Goal: Transaction & Acquisition: Purchase product/service

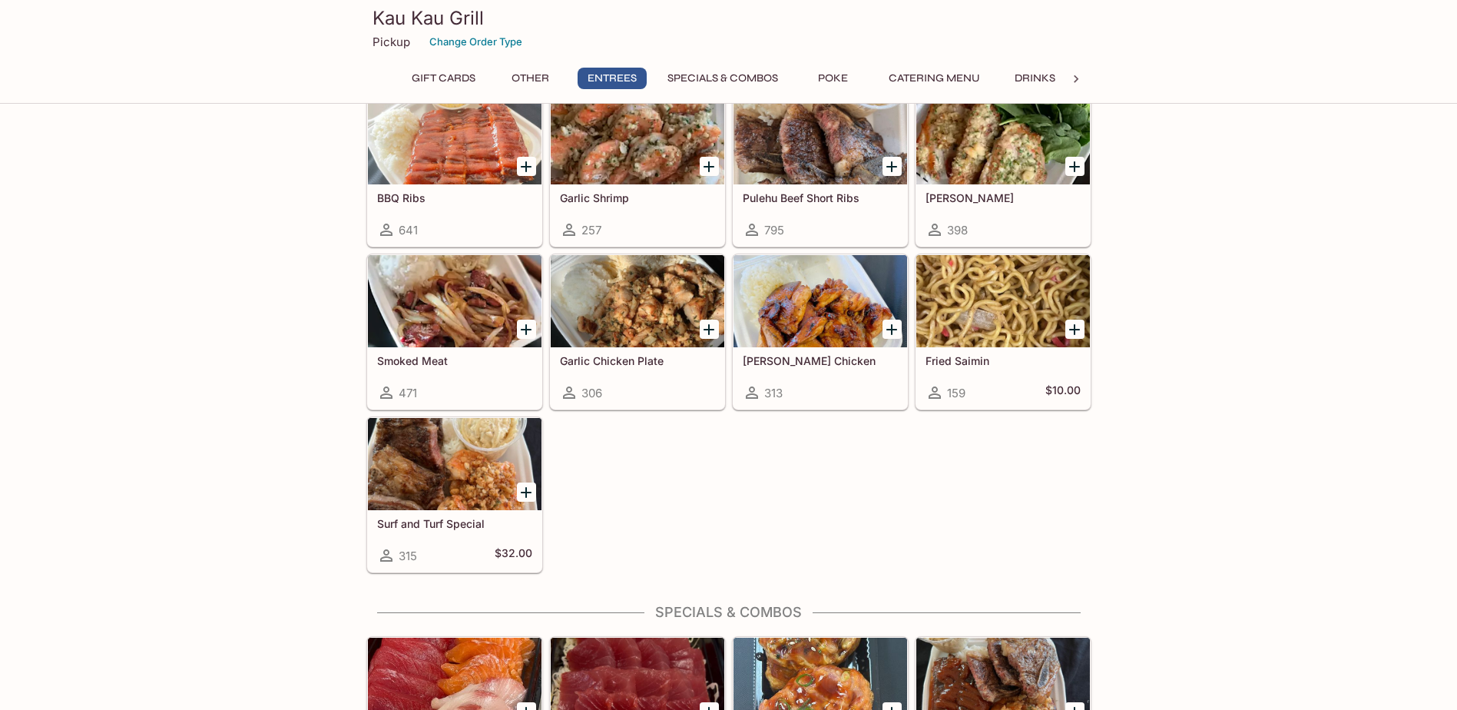
scroll to position [922, 0]
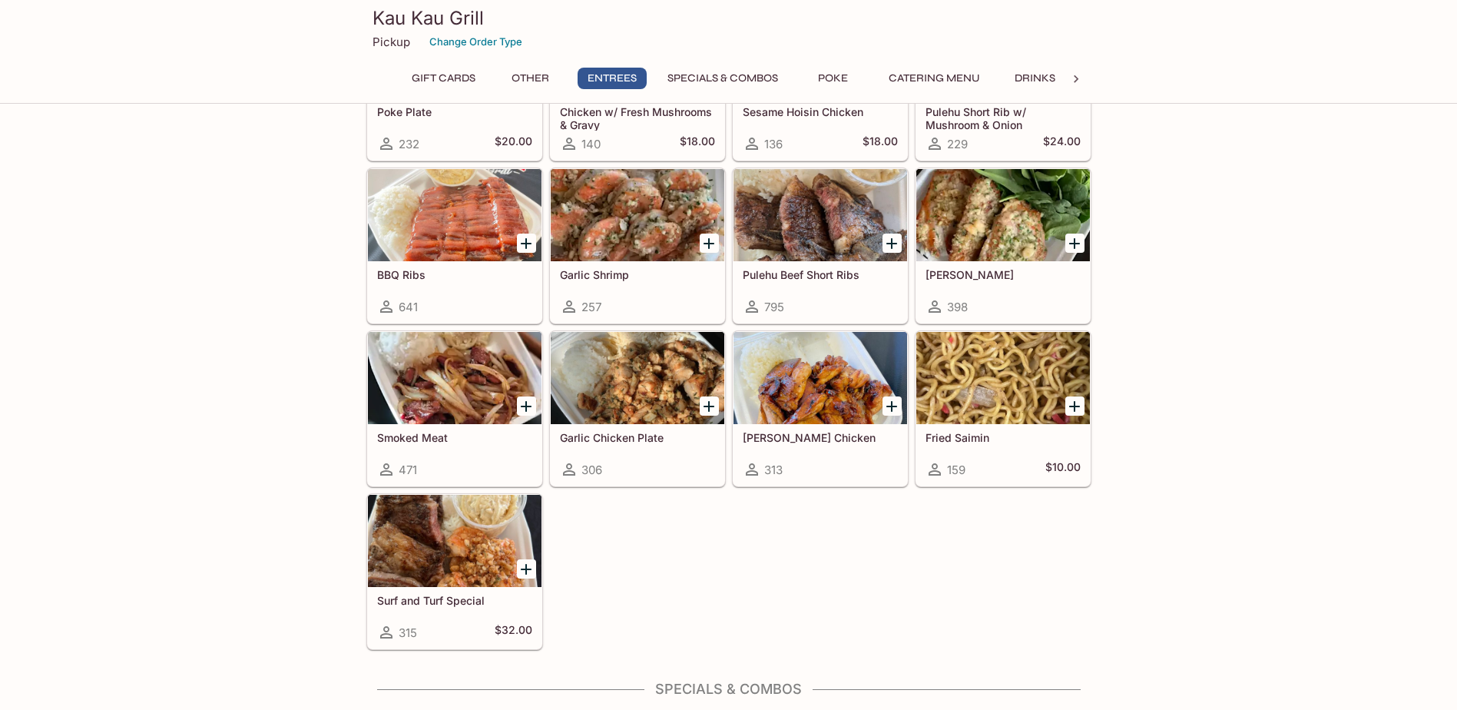
click at [645, 380] on div at bounding box center [638, 378] width 174 height 92
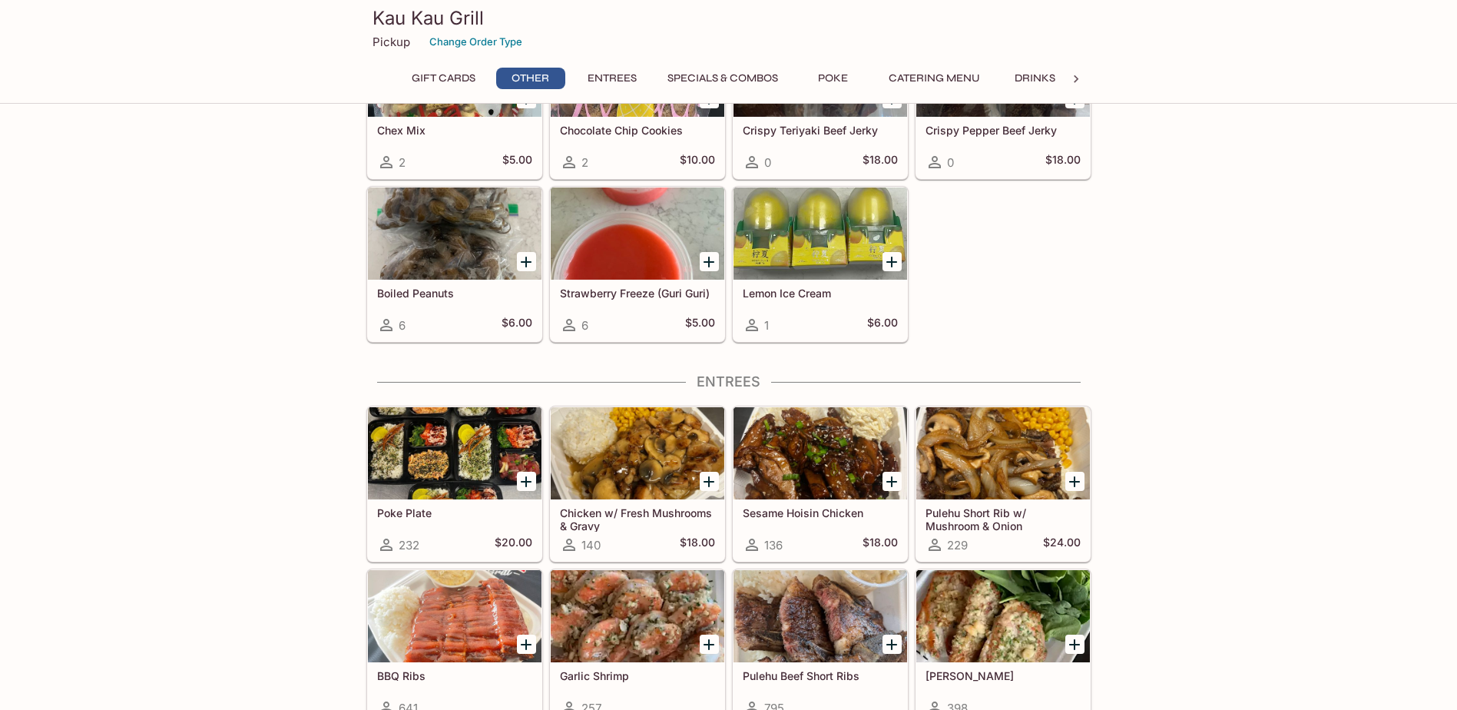
scroll to position [634, 0]
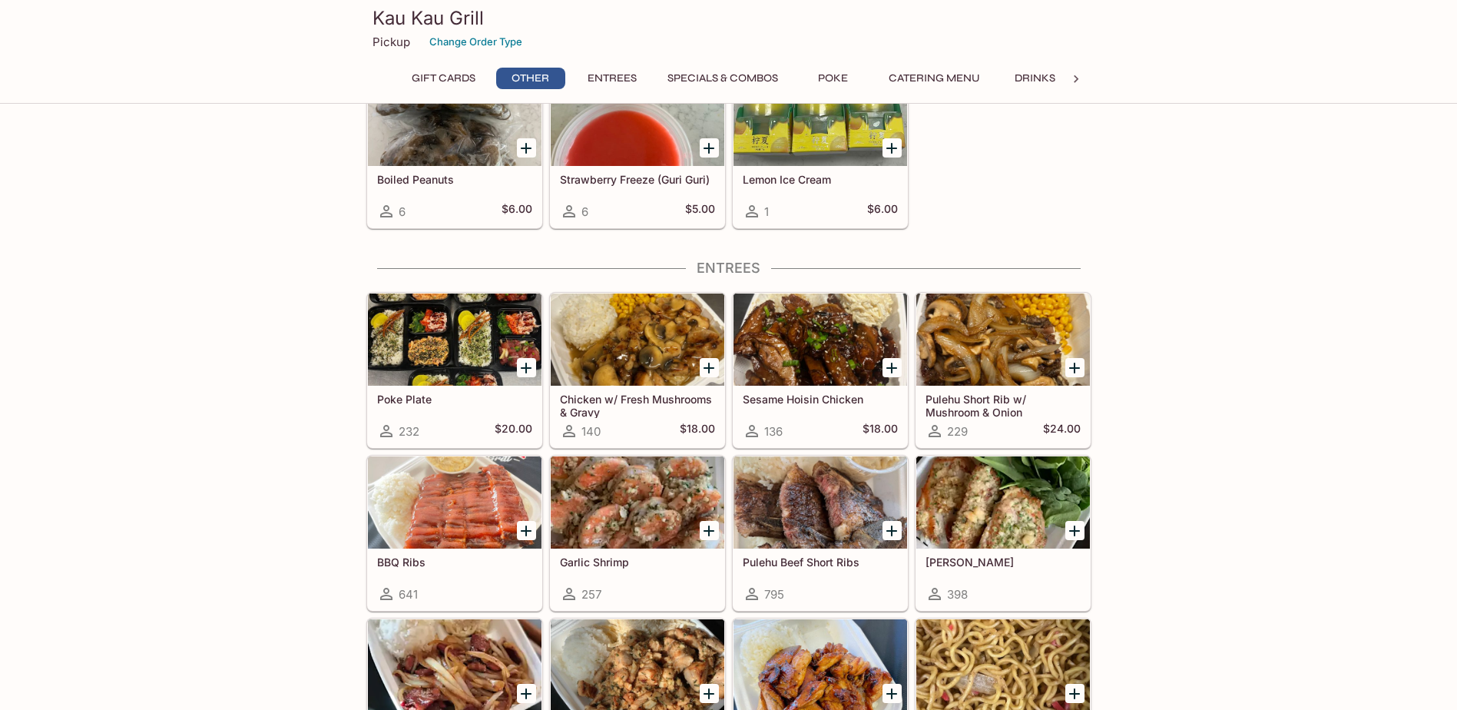
click at [620, 343] on div at bounding box center [638, 339] width 174 height 92
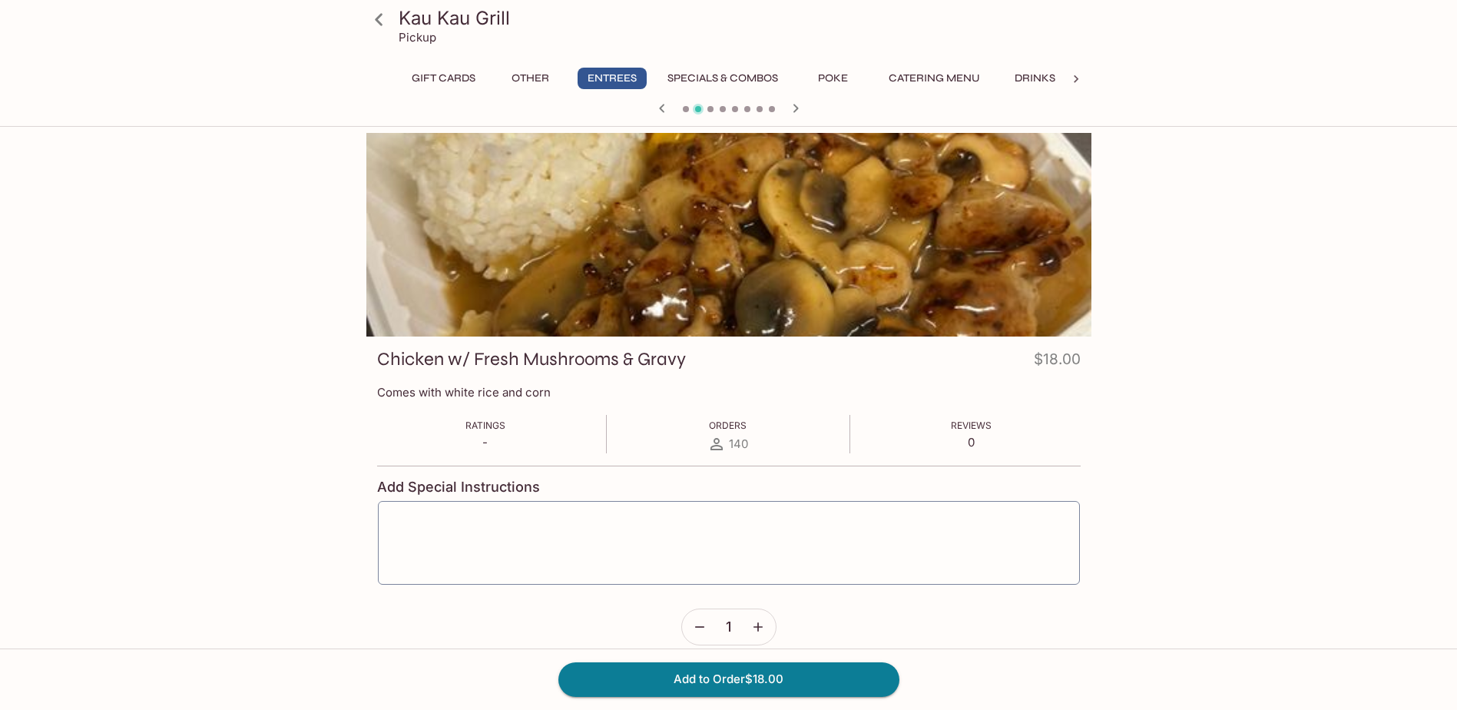
click at [723, 244] on div at bounding box center [728, 235] width 725 height 204
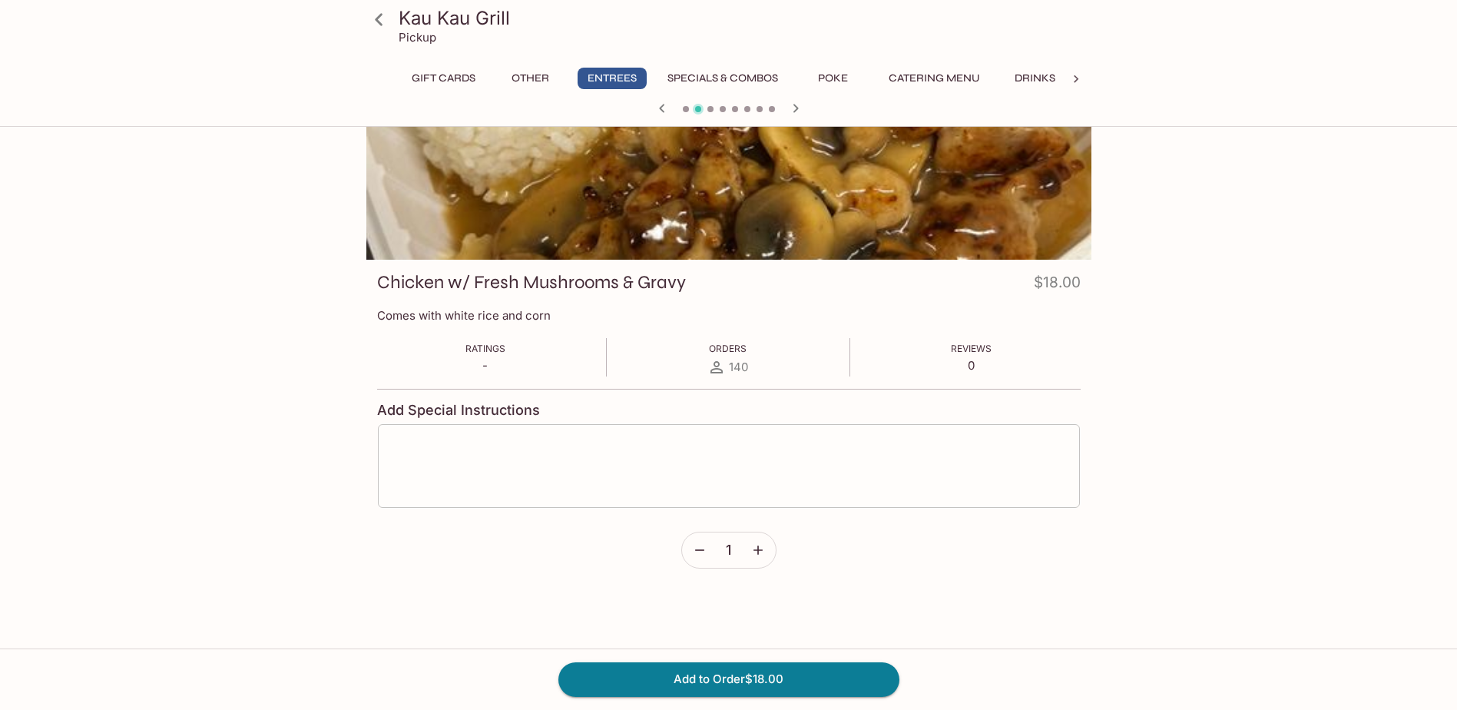
scroll to position [16, 0]
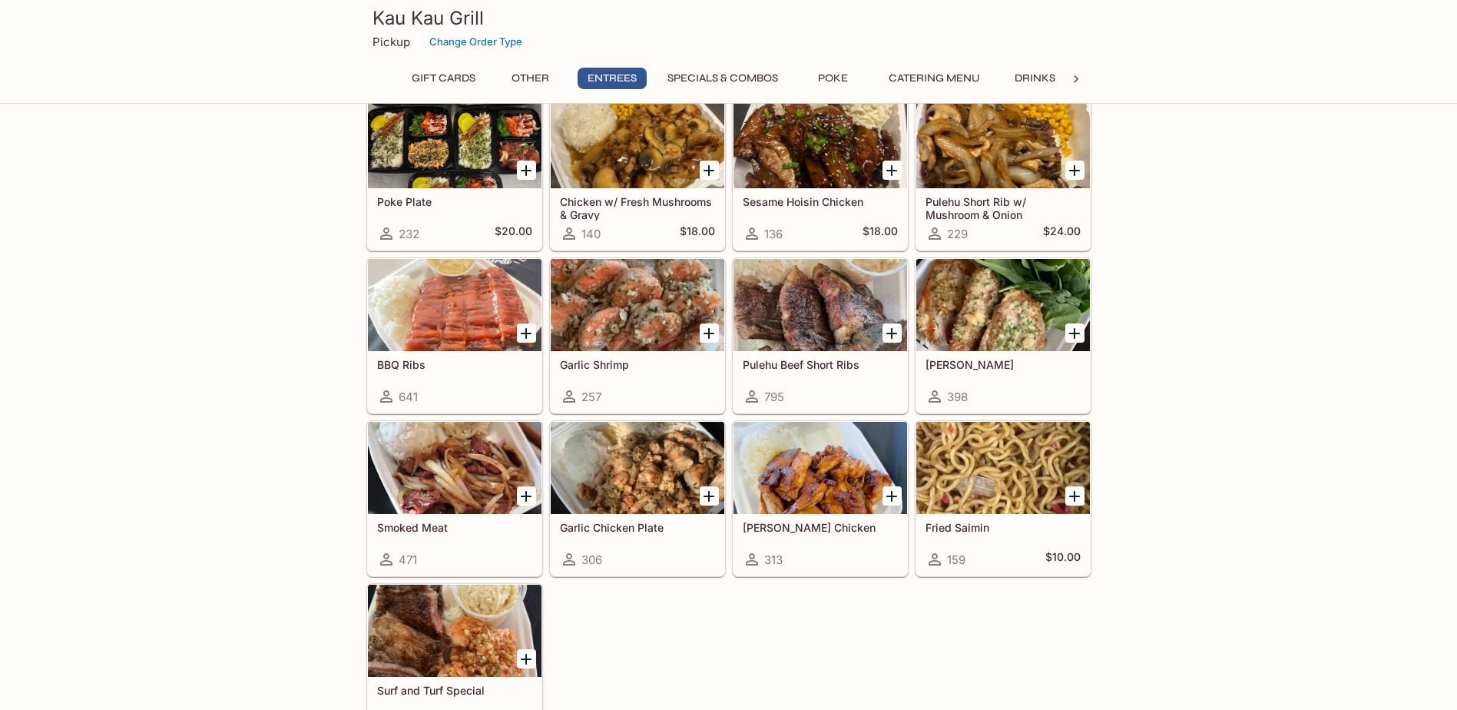
scroll to position [942, 0]
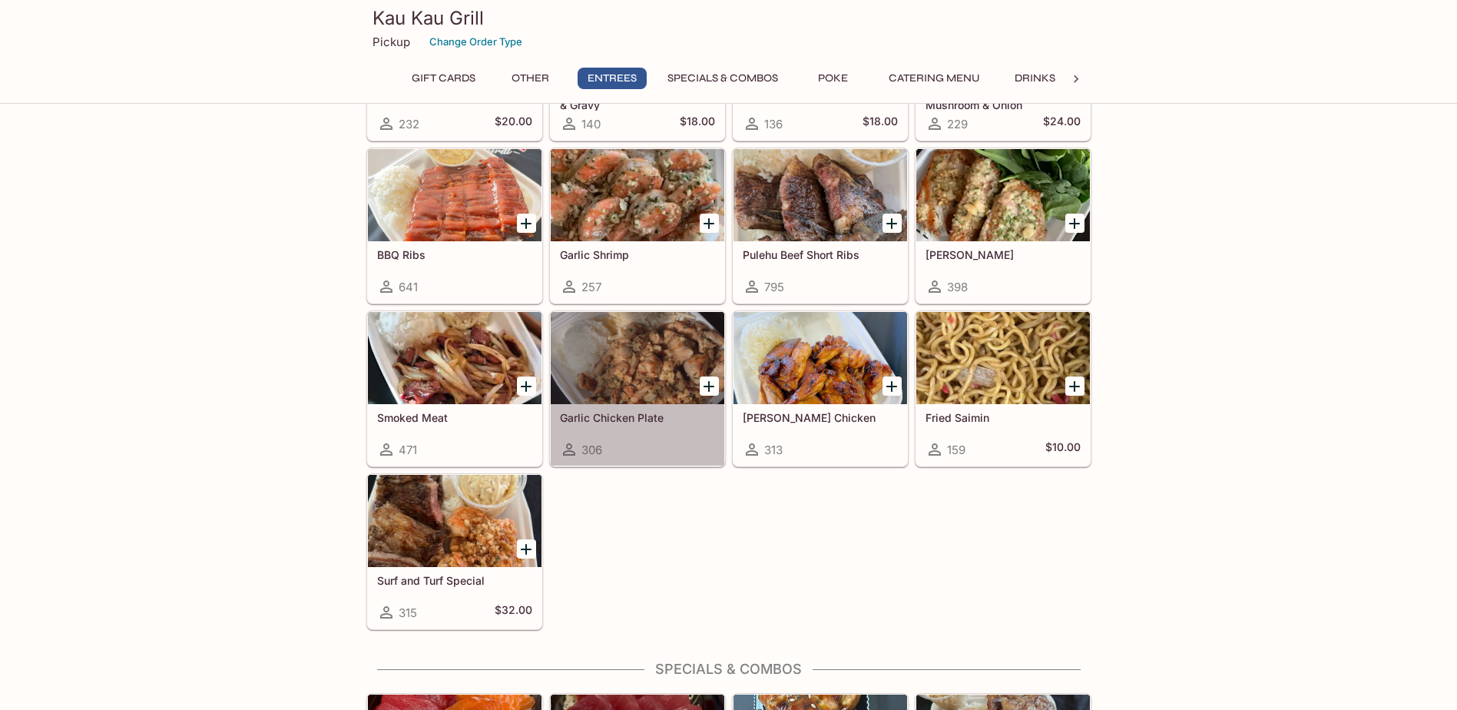
click at [635, 419] on h5 "Garlic Chicken Plate" at bounding box center [637, 417] width 155 height 13
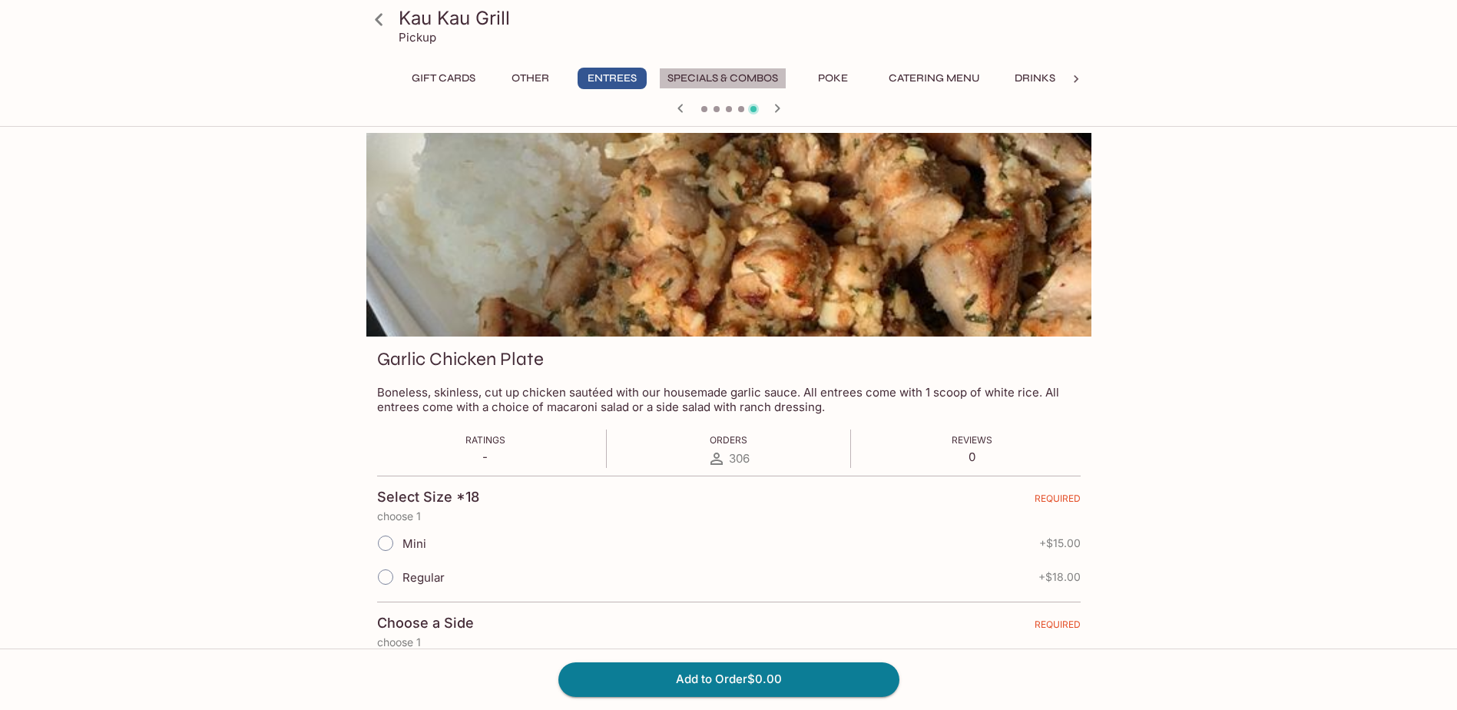
click at [707, 77] on button "Specials & Combos" at bounding box center [722, 79] width 127 height 22
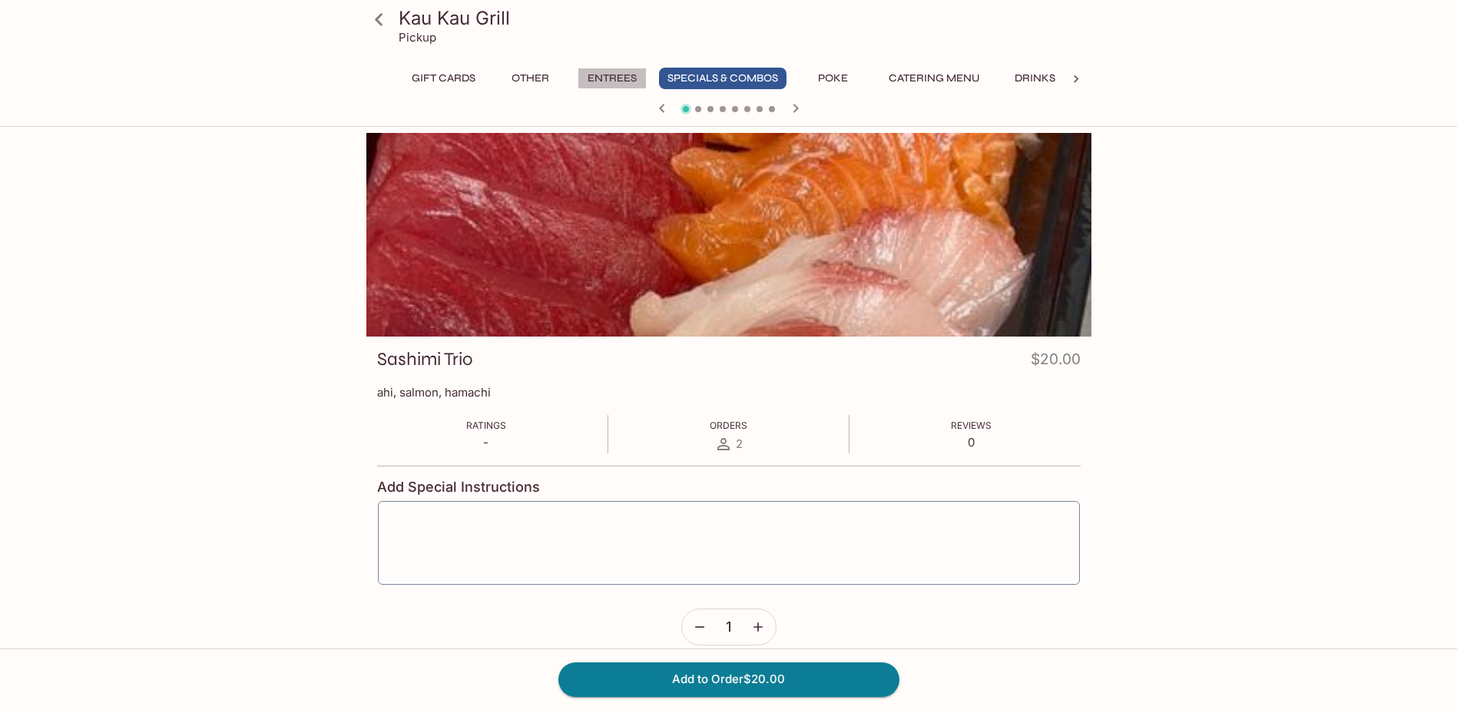
click at [626, 79] on button "Entrees" at bounding box center [612, 79] width 69 height 22
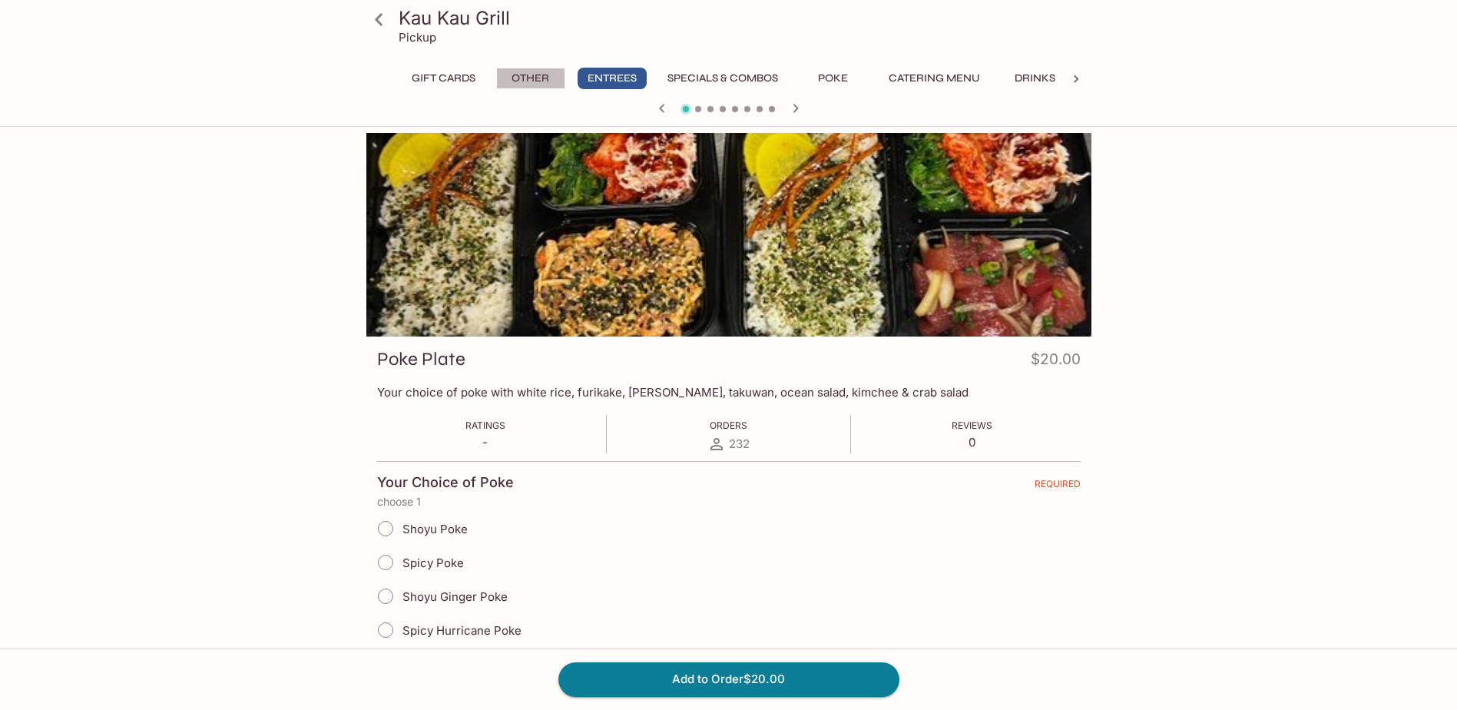
click at [530, 80] on button "Other" at bounding box center [530, 79] width 69 height 22
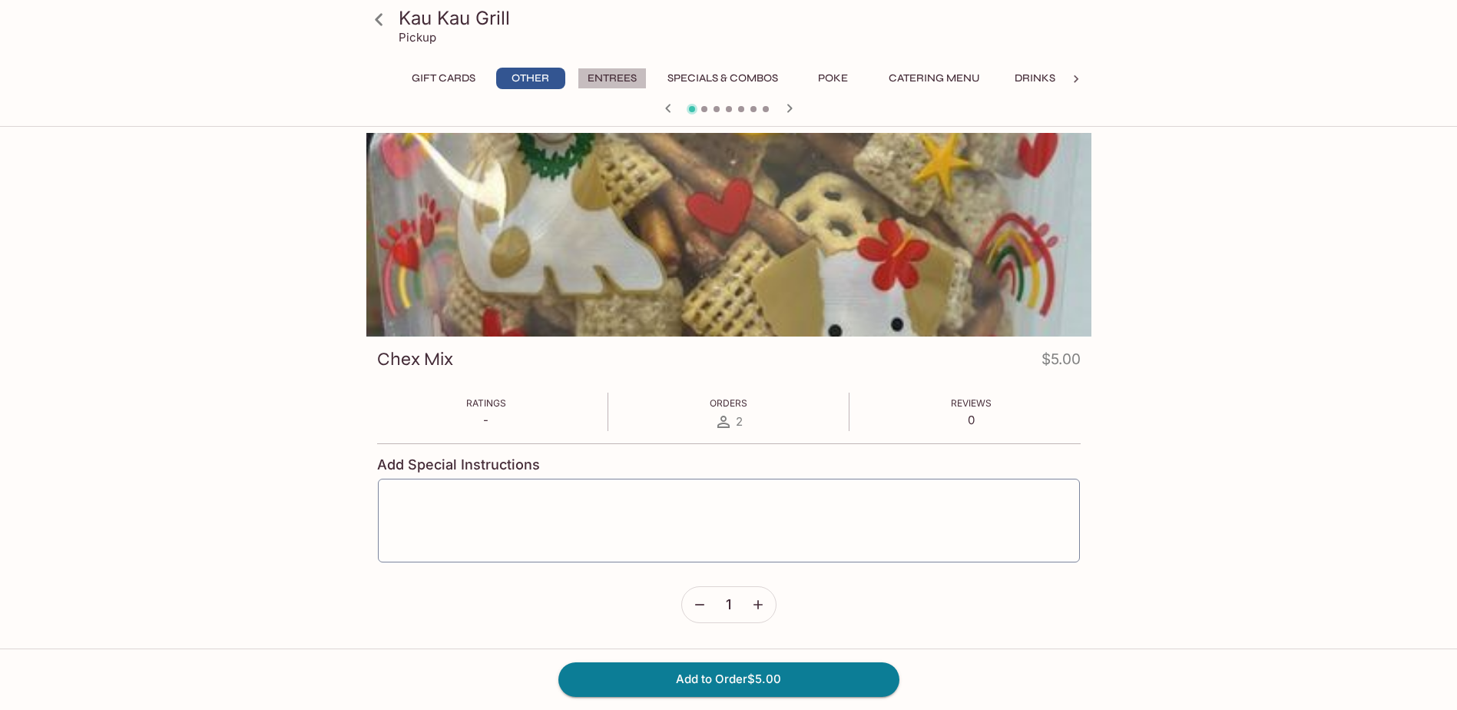
click at [612, 78] on button "Entrees" at bounding box center [612, 79] width 69 height 22
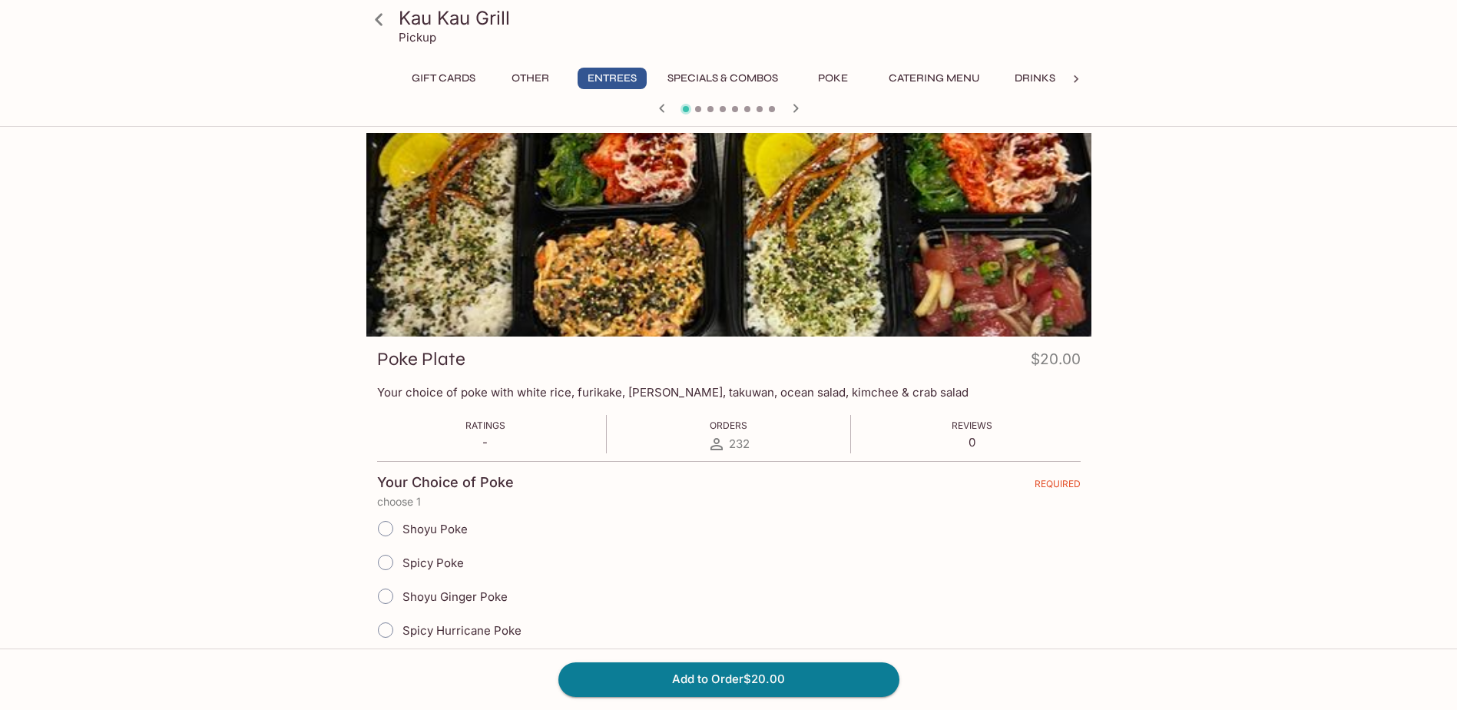
click at [694, 110] on div at bounding box center [728, 109] width 737 height 23
click at [699, 110] on span at bounding box center [698, 109] width 6 height 6
click at [631, 73] on button "Entrees" at bounding box center [612, 79] width 69 height 22
click at [610, 75] on button "Entrees" at bounding box center [612, 79] width 69 height 22
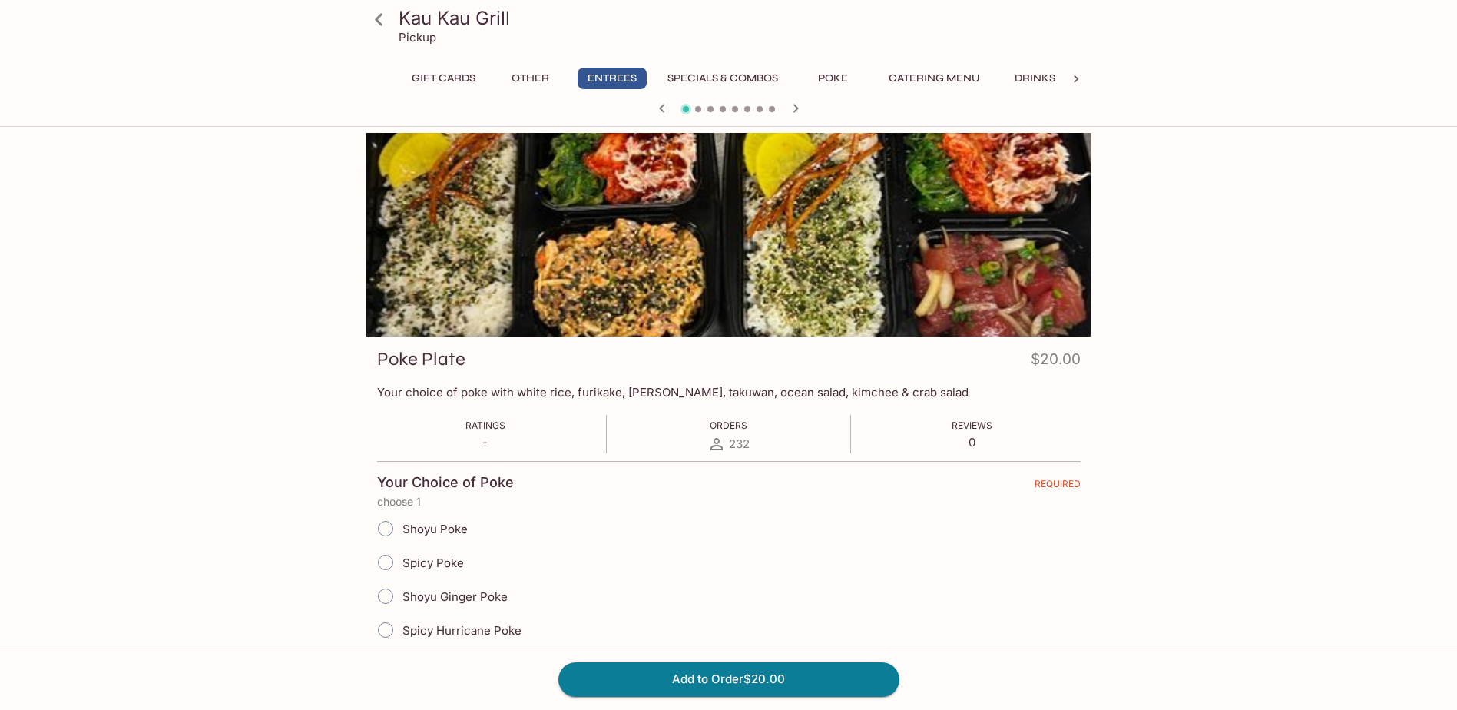
click at [700, 111] on div at bounding box center [728, 109] width 737 height 23
click at [697, 108] on span at bounding box center [698, 109] width 6 height 6
click at [720, 83] on button "Specials & Combos" at bounding box center [722, 79] width 127 height 22
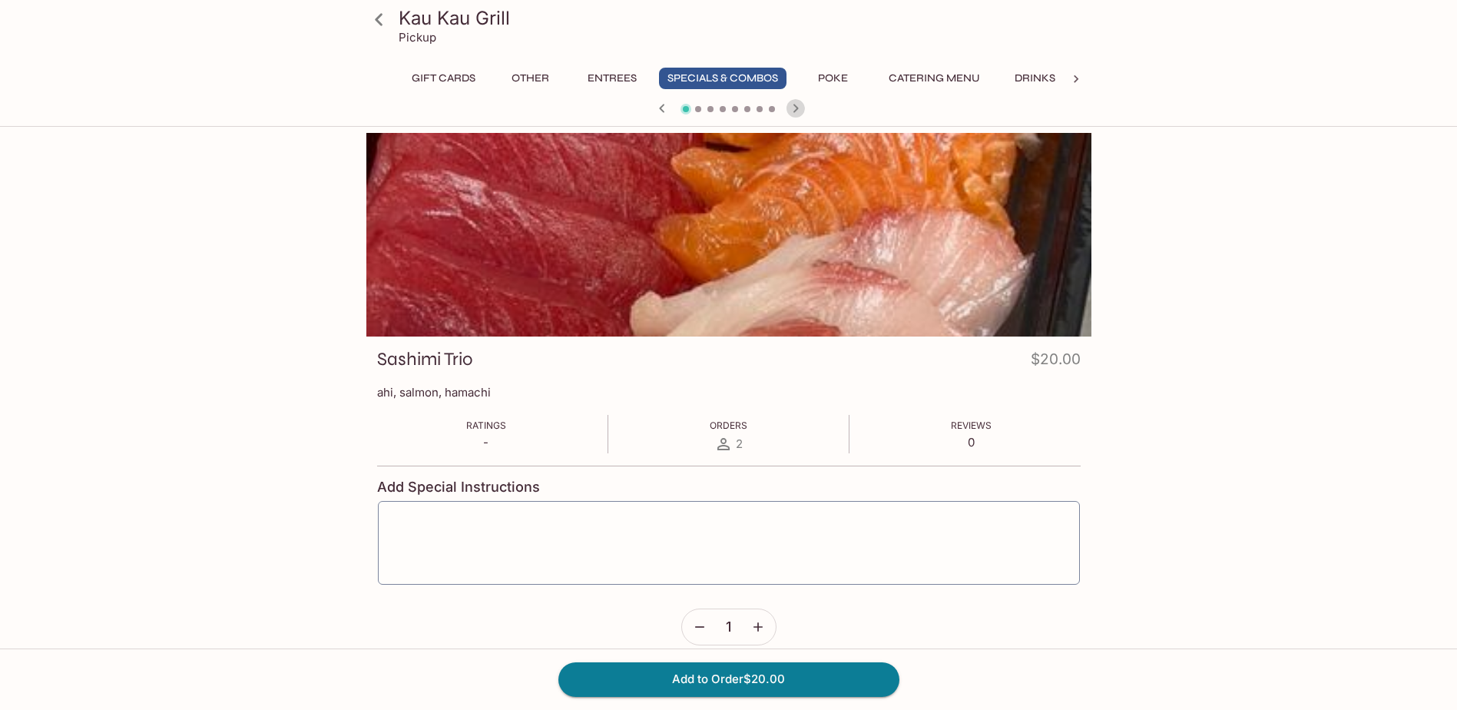
click at [793, 111] on icon "button" at bounding box center [795, 108] width 18 height 18
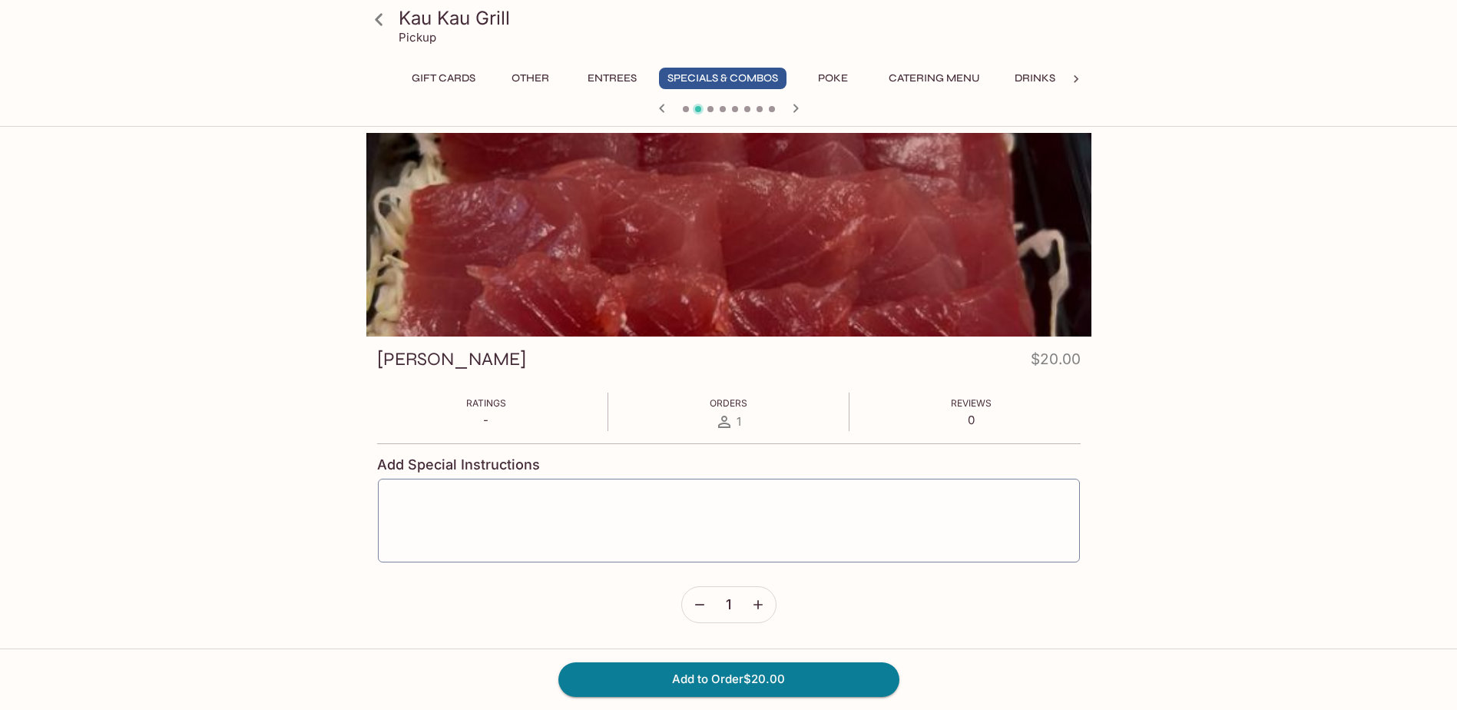
click at [793, 111] on icon "button" at bounding box center [795, 108] width 18 height 18
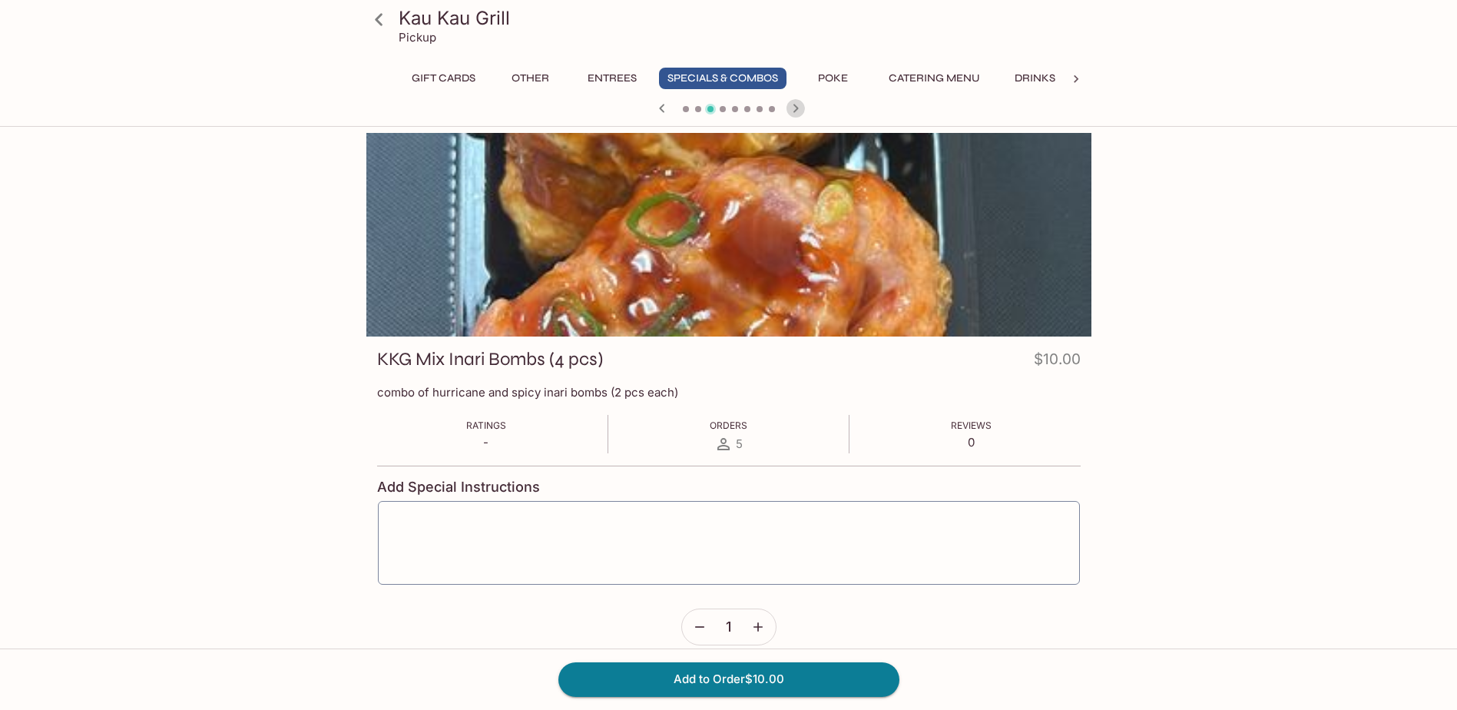
click at [793, 111] on icon "button" at bounding box center [795, 108] width 18 height 18
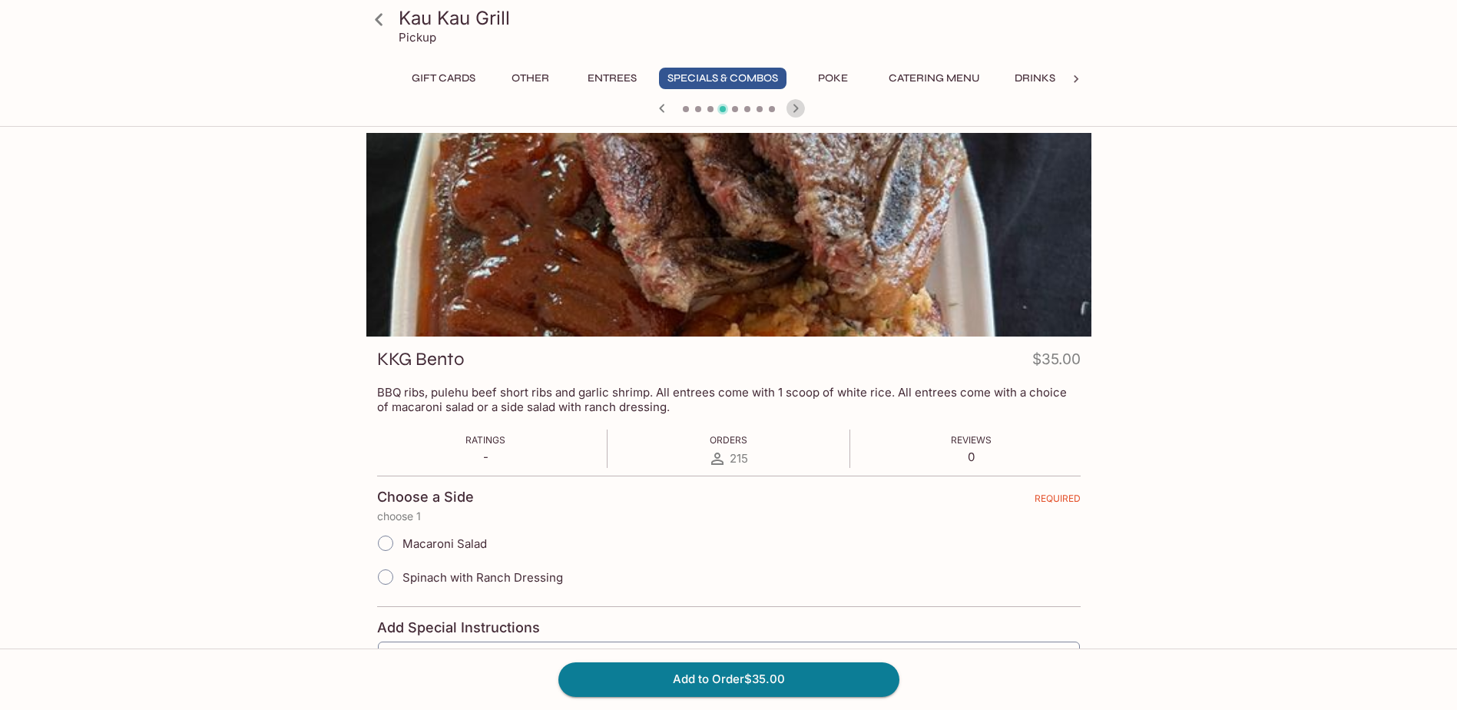
click at [793, 111] on icon "button" at bounding box center [795, 108] width 18 height 18
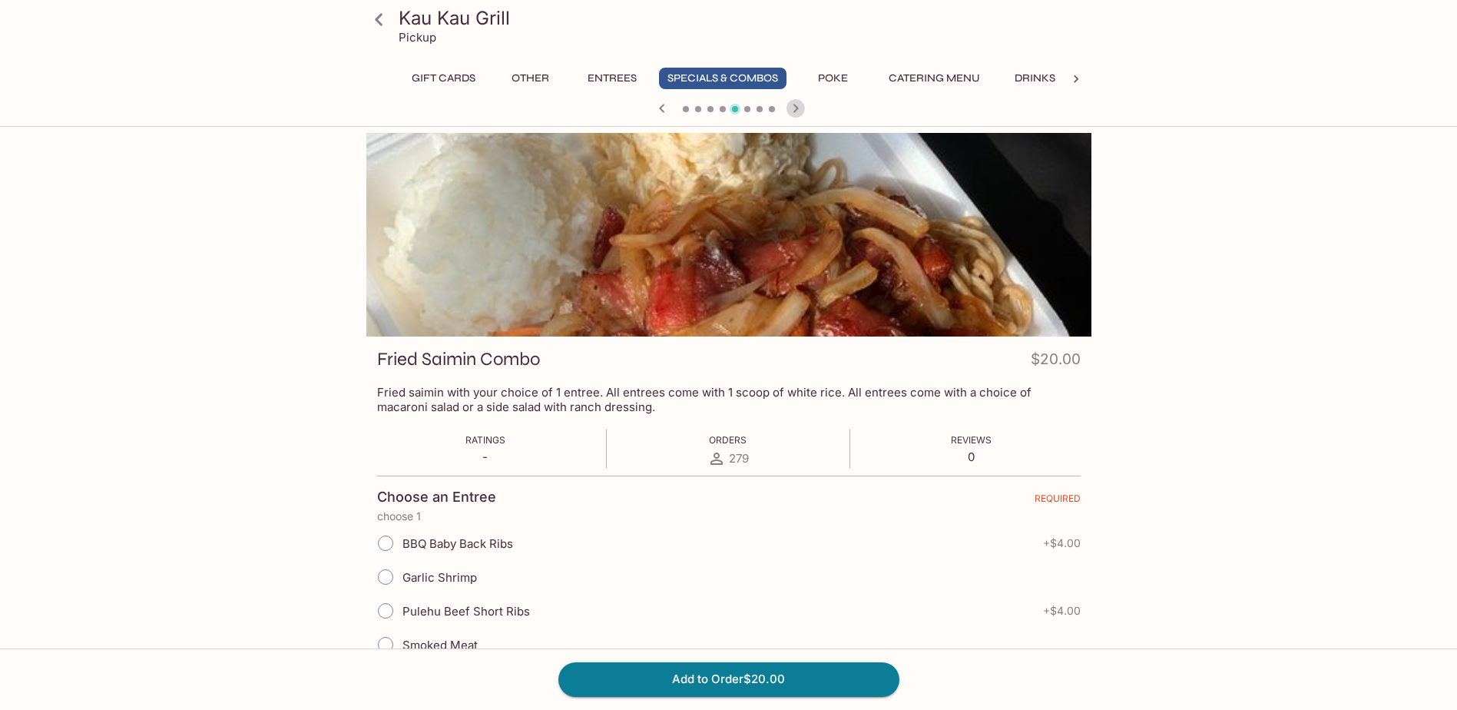
click at [793, 111] on icon "button" at bounding box center [795, 108] width 18 height 18
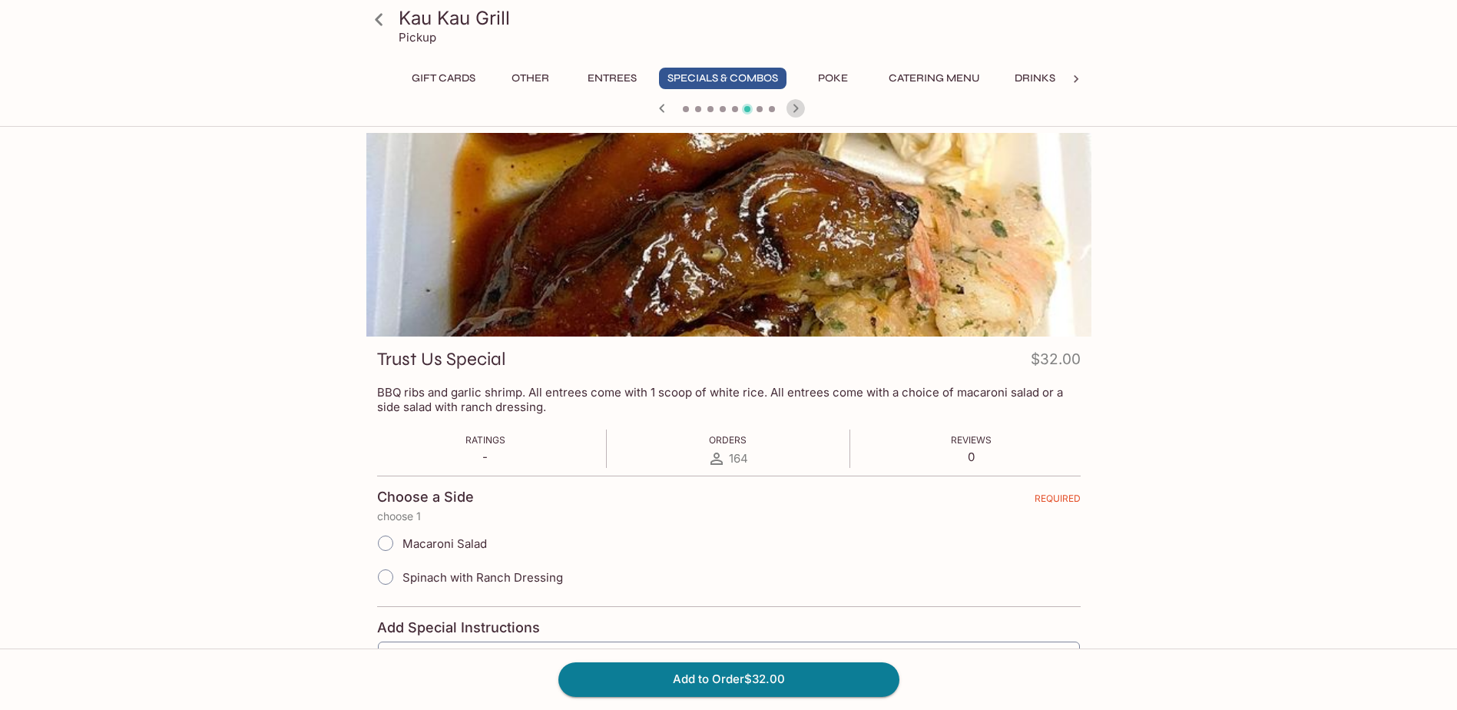
click at [793, 111] on icon "button" at bounding box center [795, 108] width 18 height 18
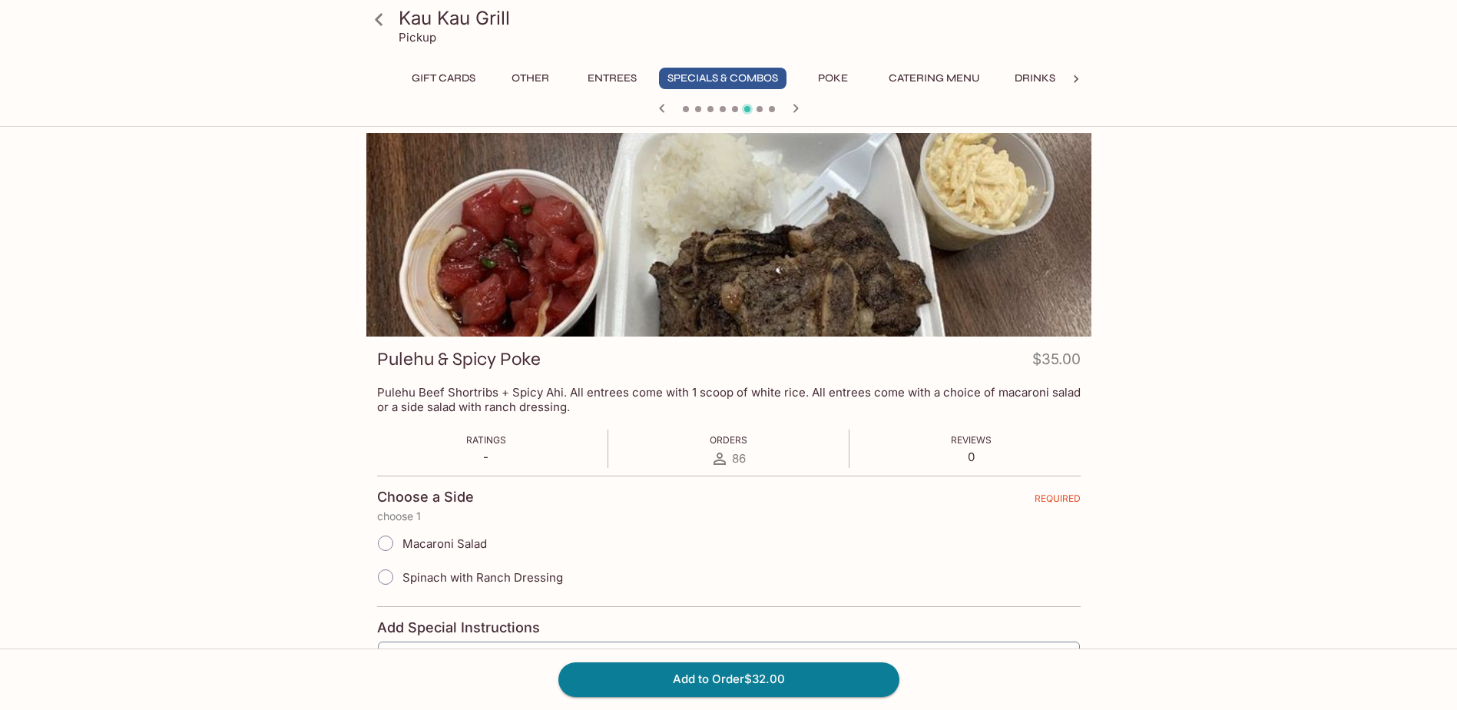
click at [793, 111] on icon "button" at bounding box center [795, 108] width 18 height 18
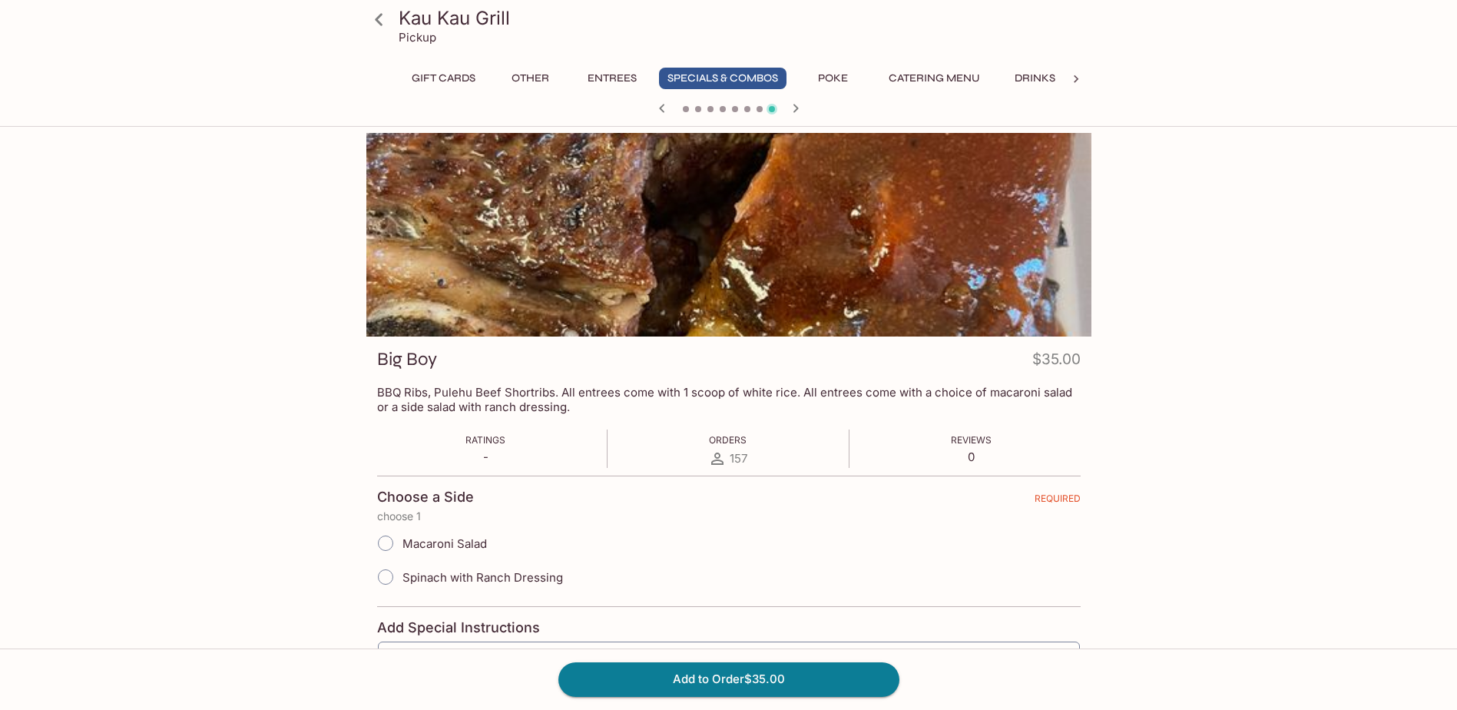
click at [687, 108] on span at bounding box center [686, 109] width 6 height 6
click at [664, 104] on icon "button" at bounding box center [662, 108] width 18 height 18
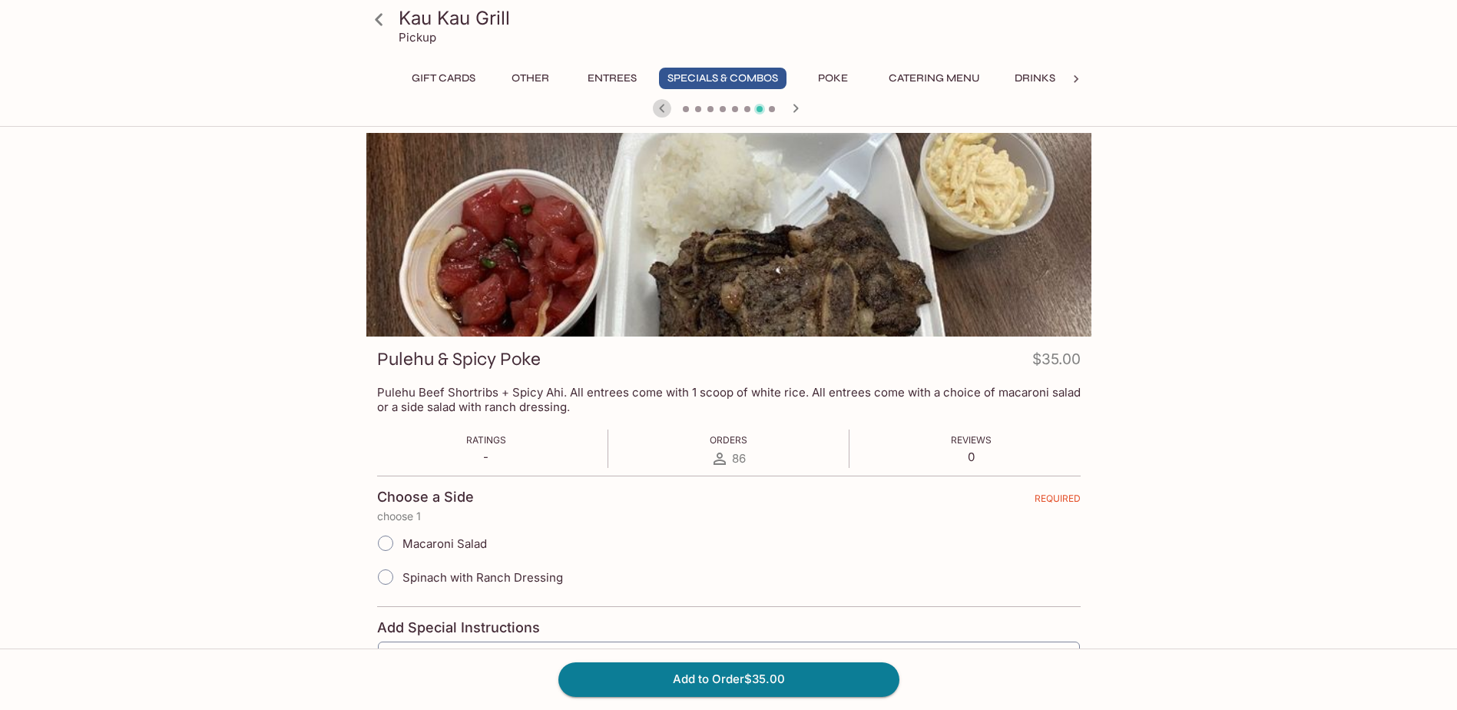
click at [664, 106] on icon "button" at bounding box center [662, 108] width 18 height 18
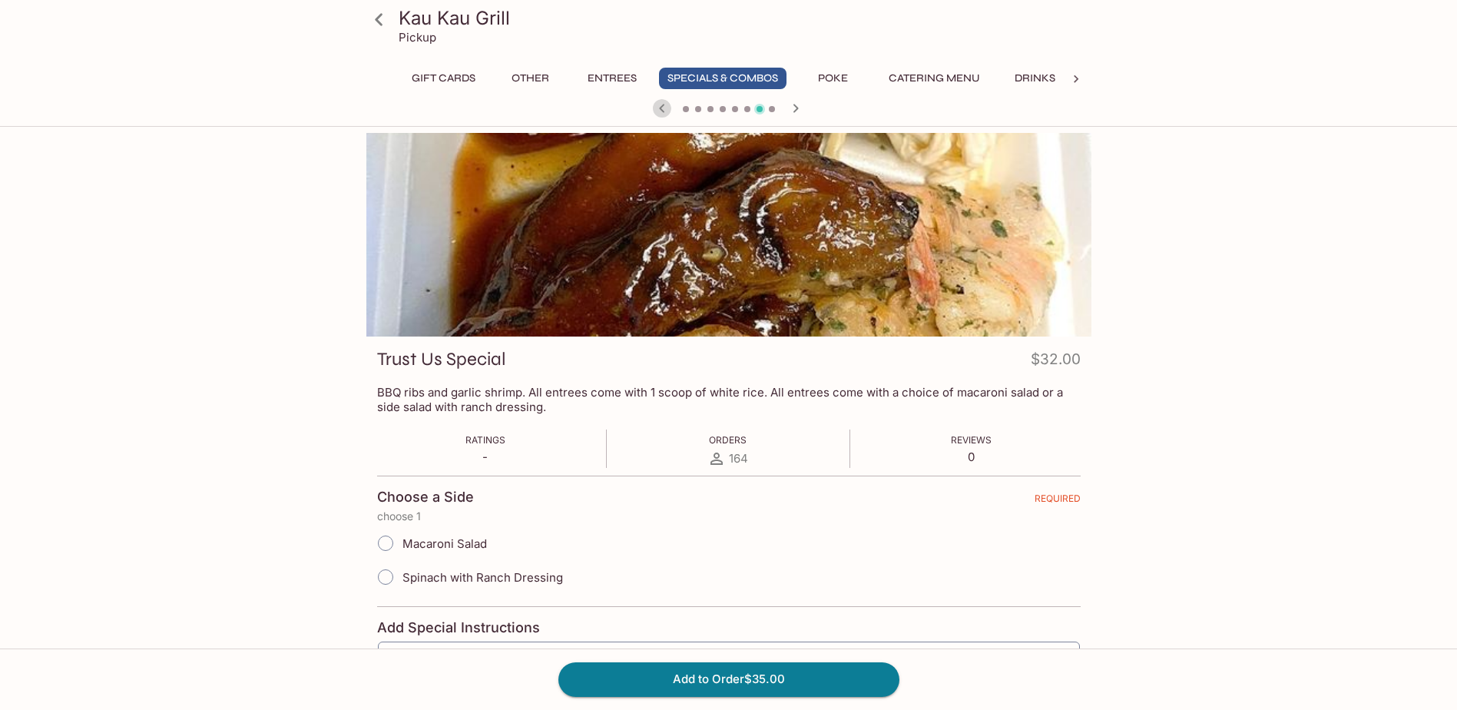
click at [664, 106] on icon "button" at bounding box center [662, 108] width 18 height 18
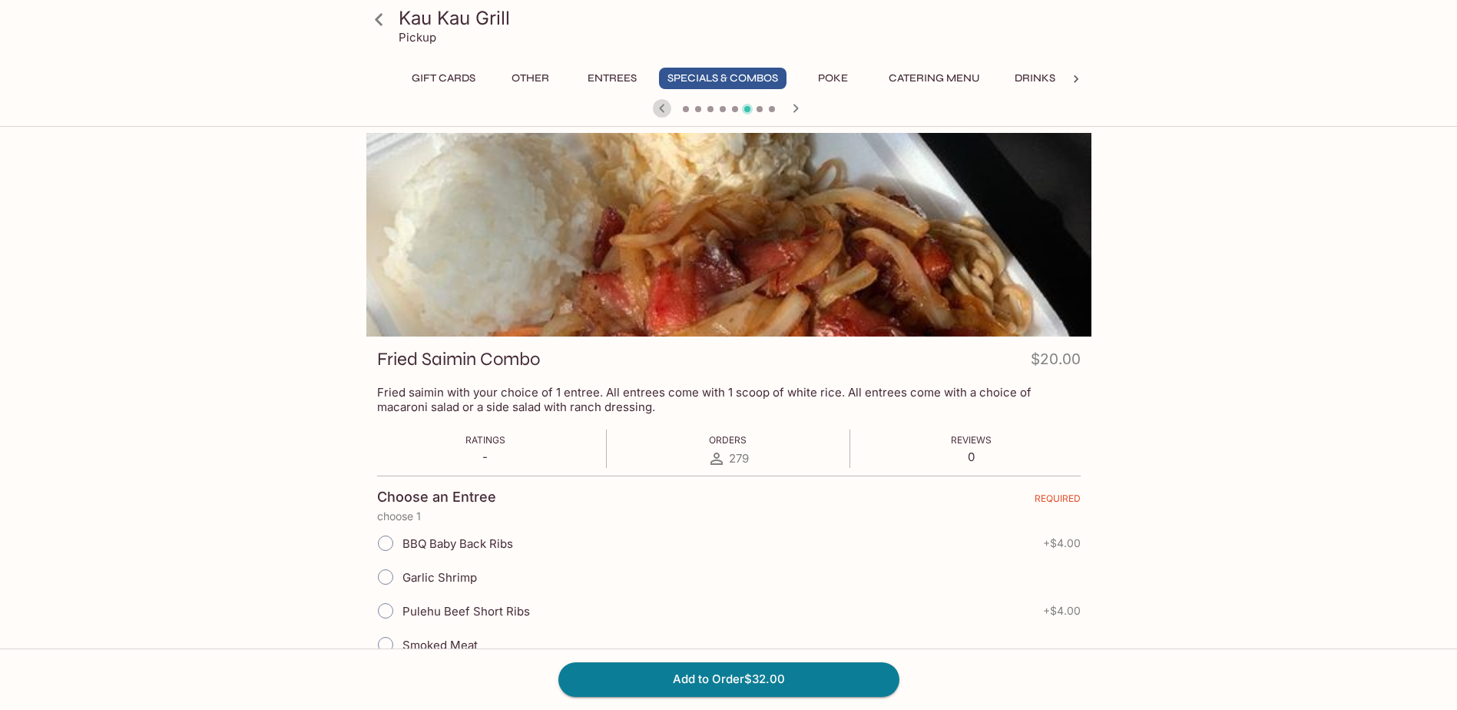
click at [664, 106] on icon "button" at bounding box center [662, 108] width 18 height 18
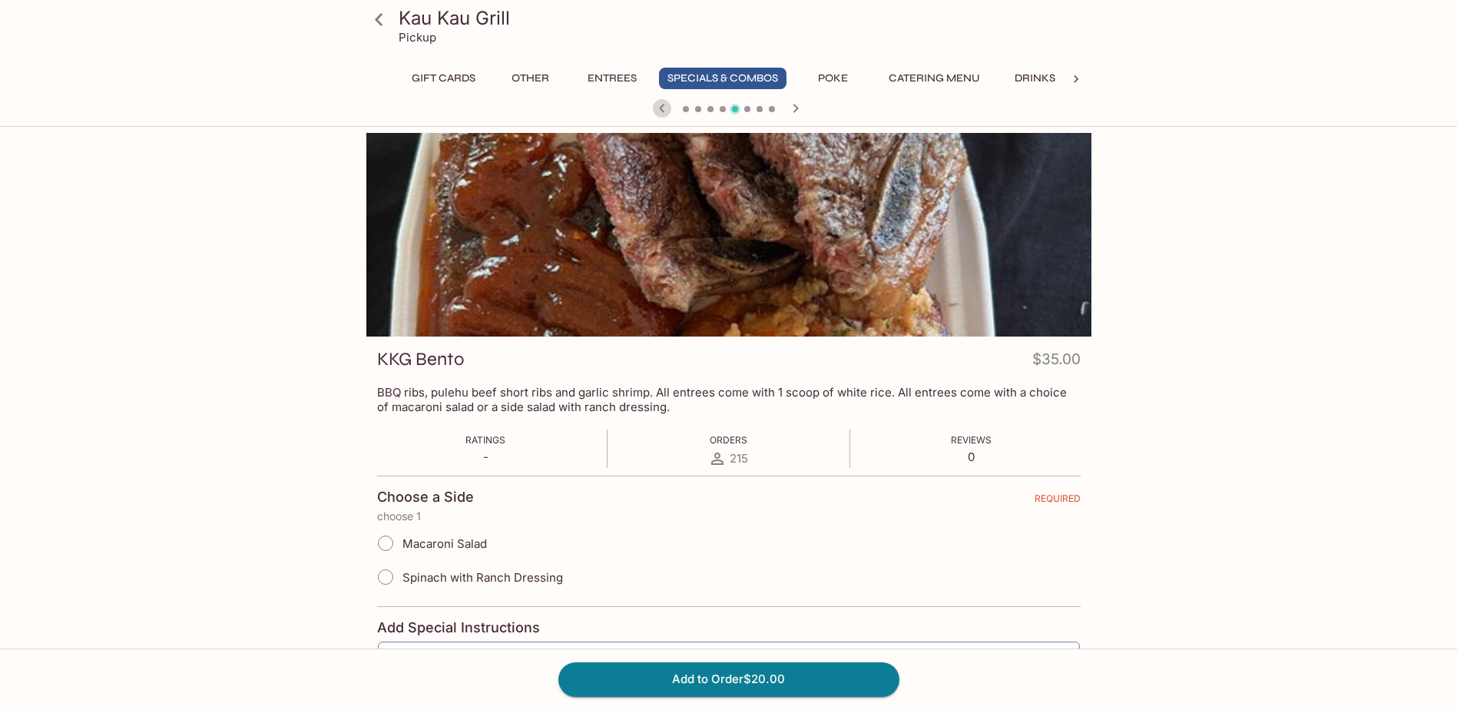
click at [664, 106] on icon "button" at bounding box center [662, 108] width 18 height 18
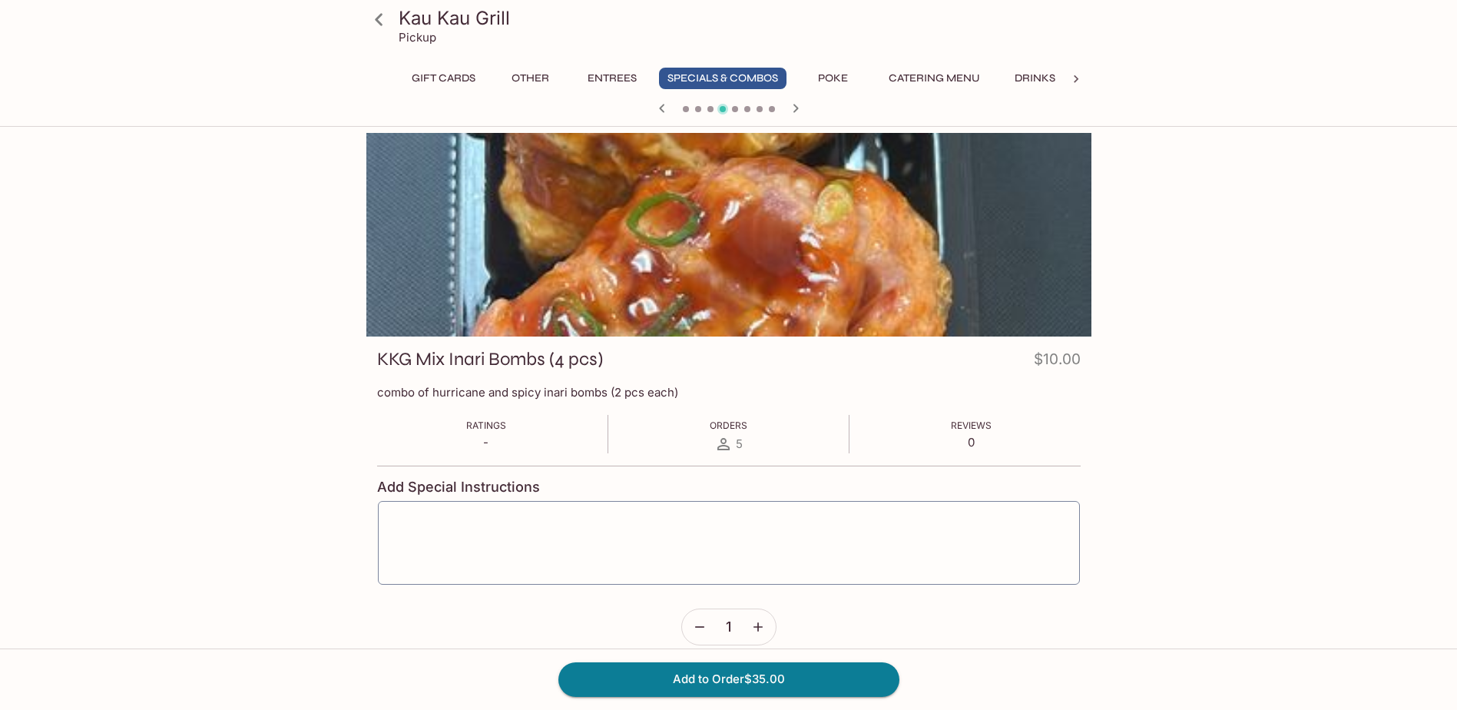
click at [664, 106] on icon "button" at bounding box center [662, 108] width 18 height 18
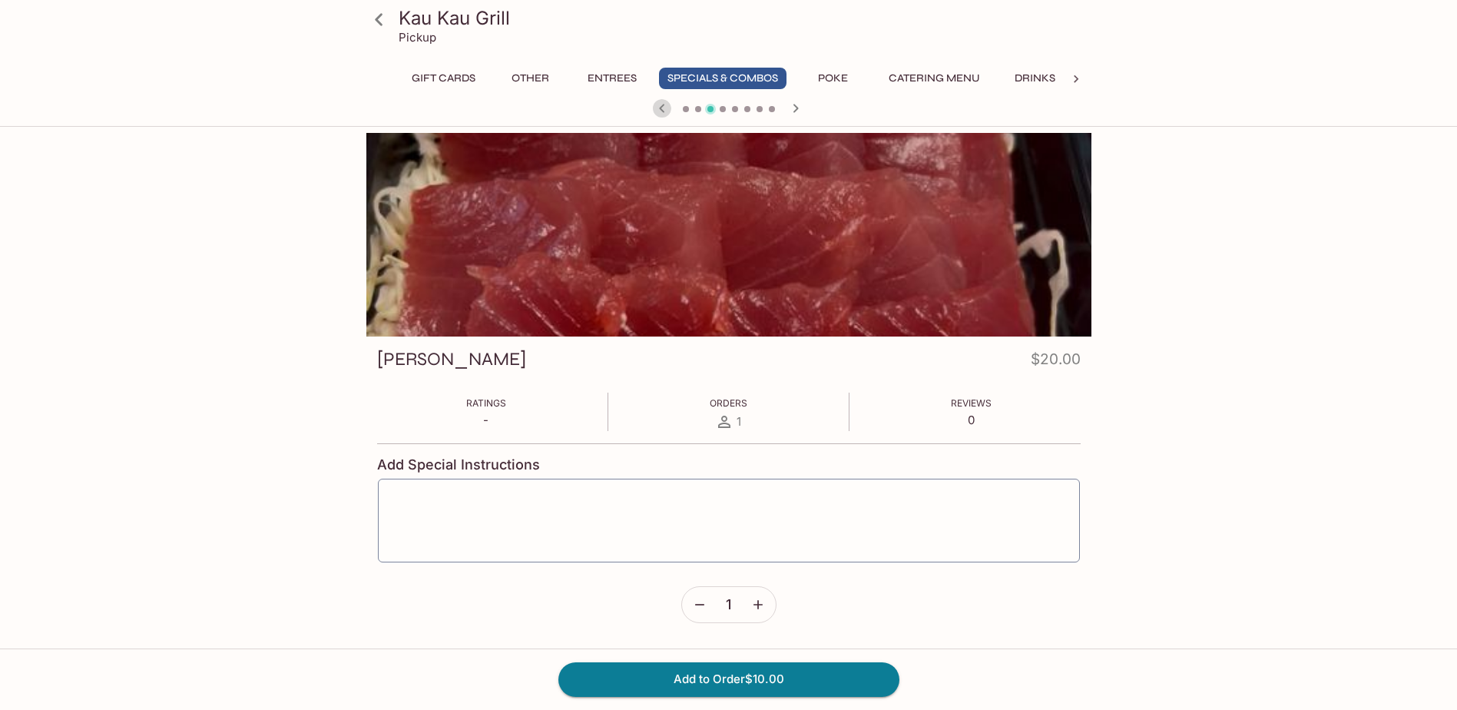
click at [664, 106] on icon "button" at bounding box center [662, 108] width 18 height 18
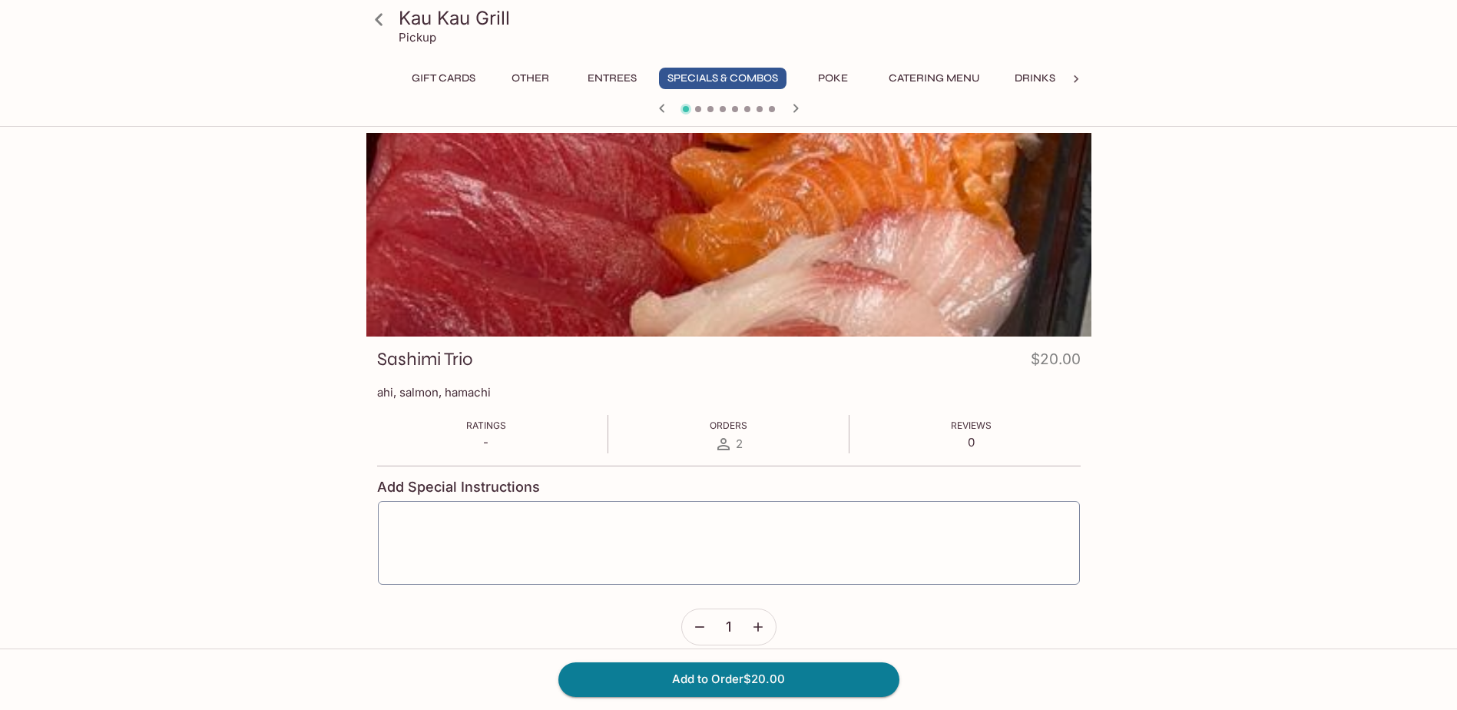
click at [697, 109] on span at bounding box center [698, 109] width 6 height 6
click at [699, 113] on div at bounding box center [728, 109] width 737 height 23
click at [696, 110] on span at bounding box center [698, 109] width 6 height 6
click at [799, 112] on icon "button" at bounding box center [795, 108] width 18 height 18
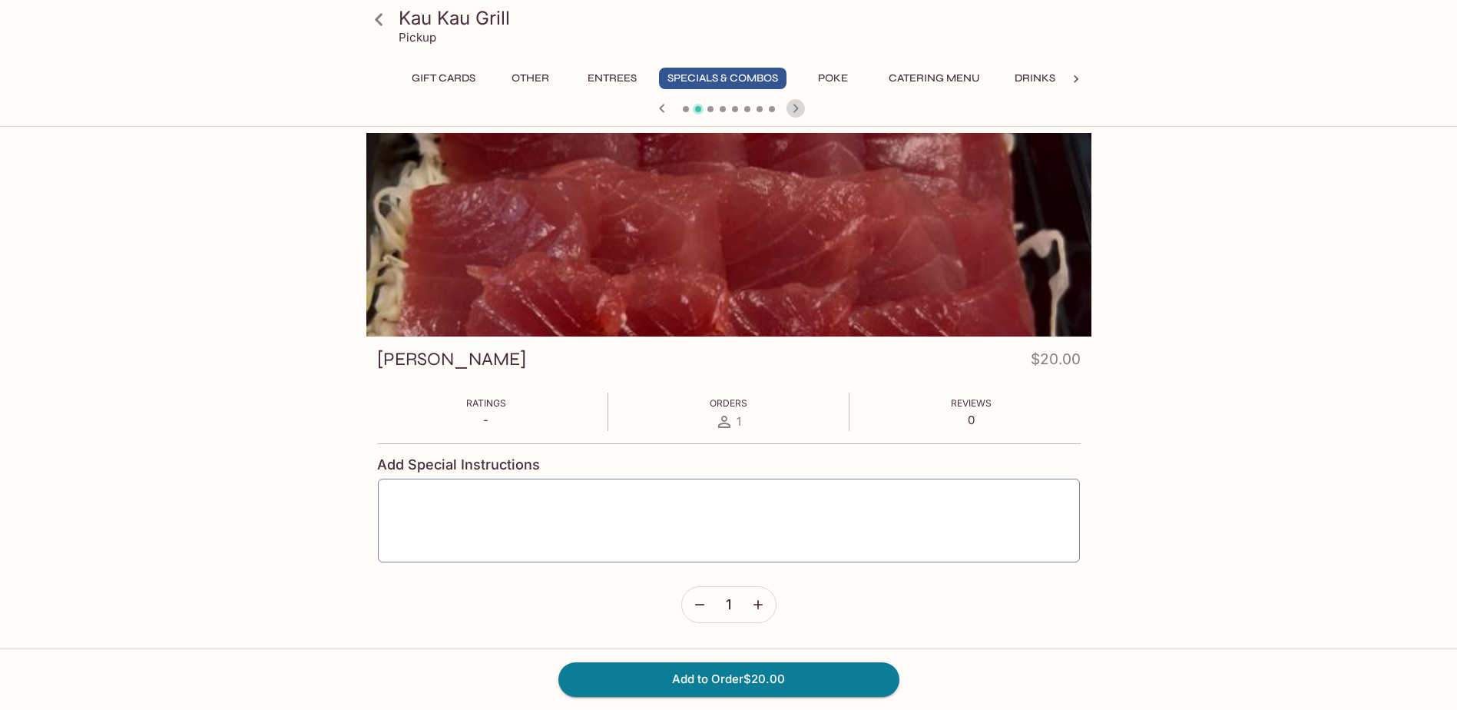
click at [795, 110] on icon "button" at bounding box center [795, 108] width 5 height 8
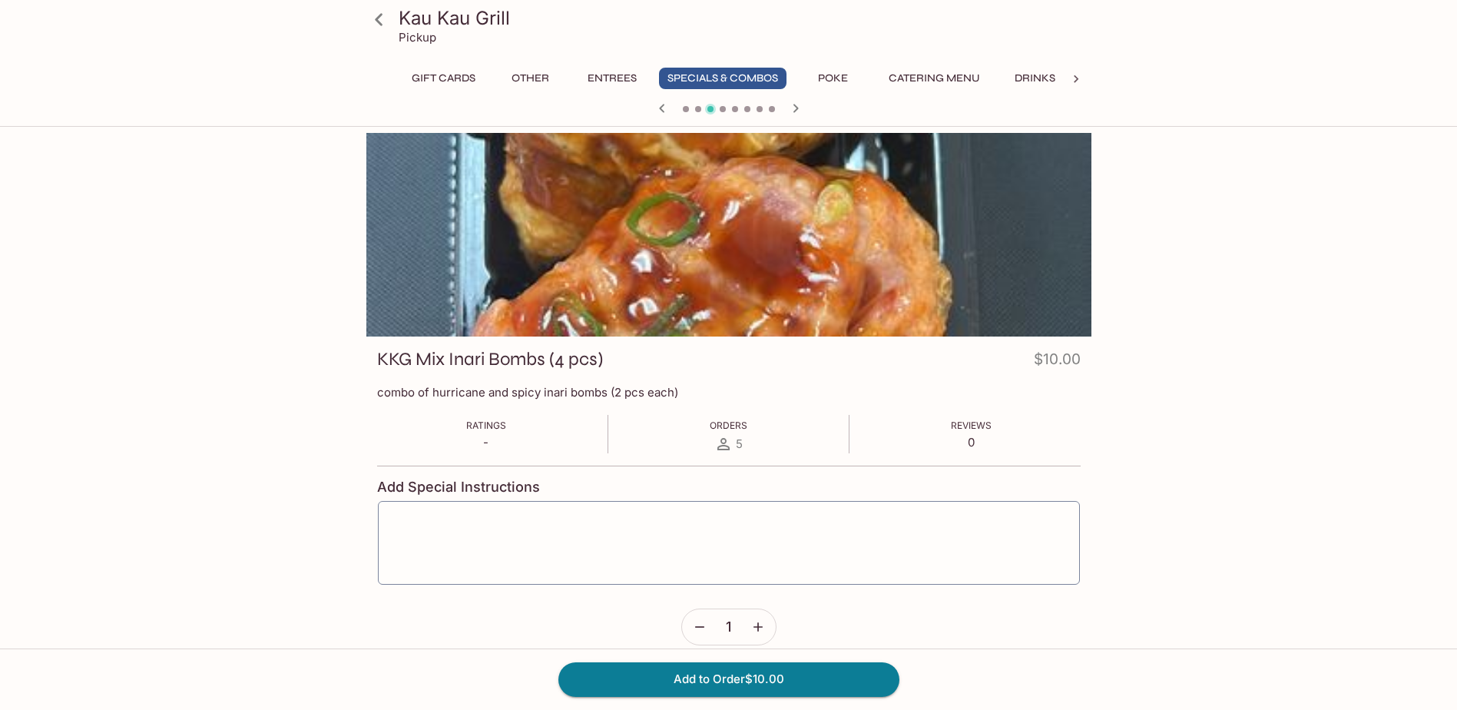
drag, startPoint x: 795, startPoint y: 110, endPoint x: 850, endPoint y: 200, distance: 105.5
click at [850, 200] on div "Kau Kau Grill Pickup Gift Cards Other Entrees Specials & Combos Poke Catering M…" at bounding box center [728, 501] width 983 height 736
drag, startPoint x: 591, startPoint y: 71, endPoint x: 590, endPoint y: 79, distance: 7.8
click at [590, 79] on button "Entrees" at bounding box center [612, 79] width 69 height 22
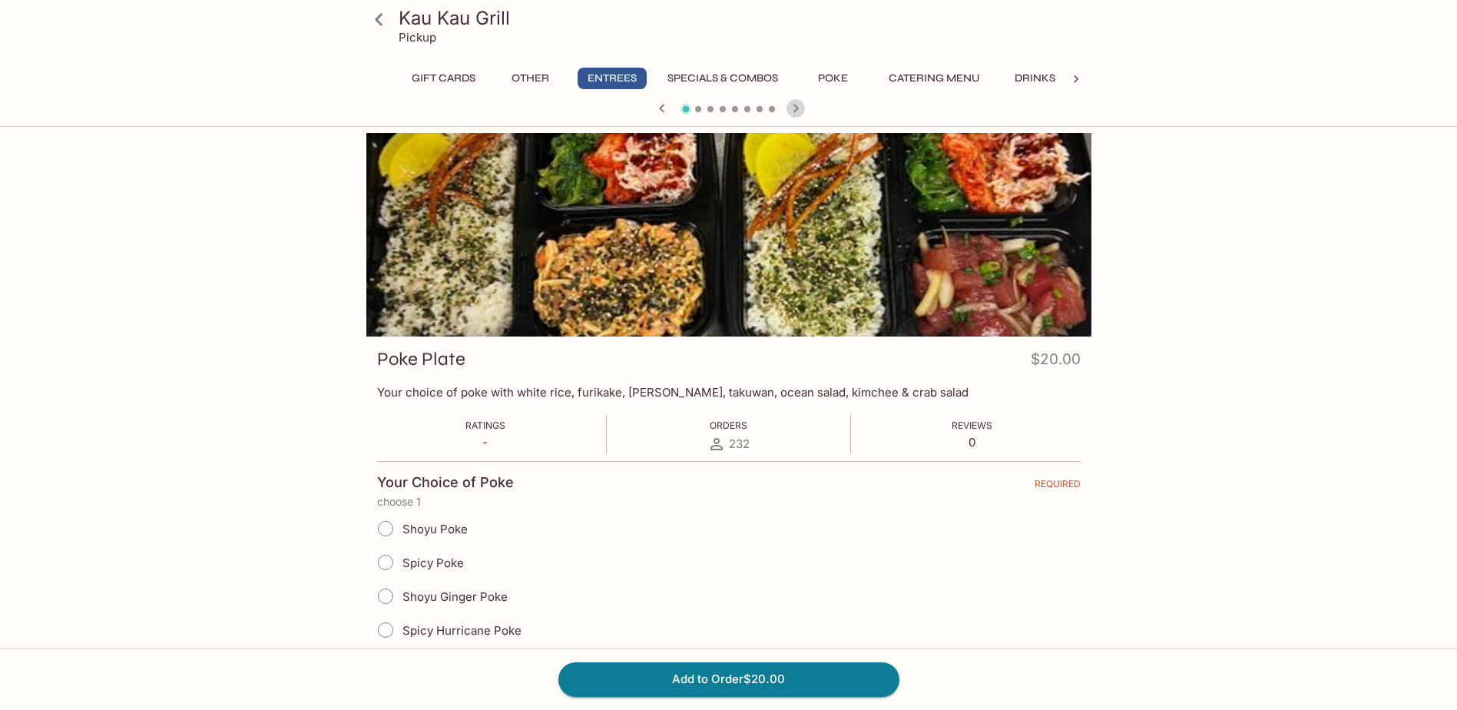
click at [798, 108] on icon "button" at bounding box center [795, 108] width 5 height 8
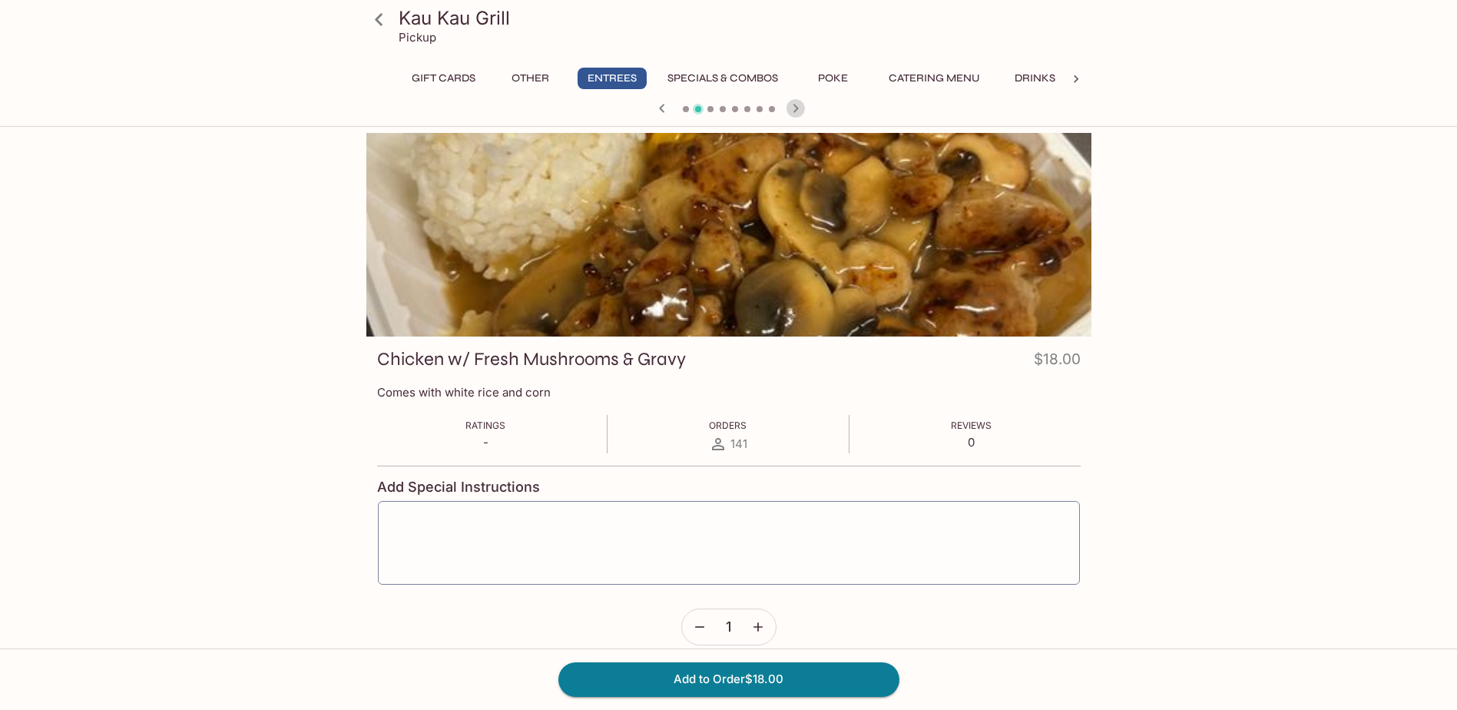
click at [798, 108] on icon "button" at bounding box center [795, 108] width 5 height 8
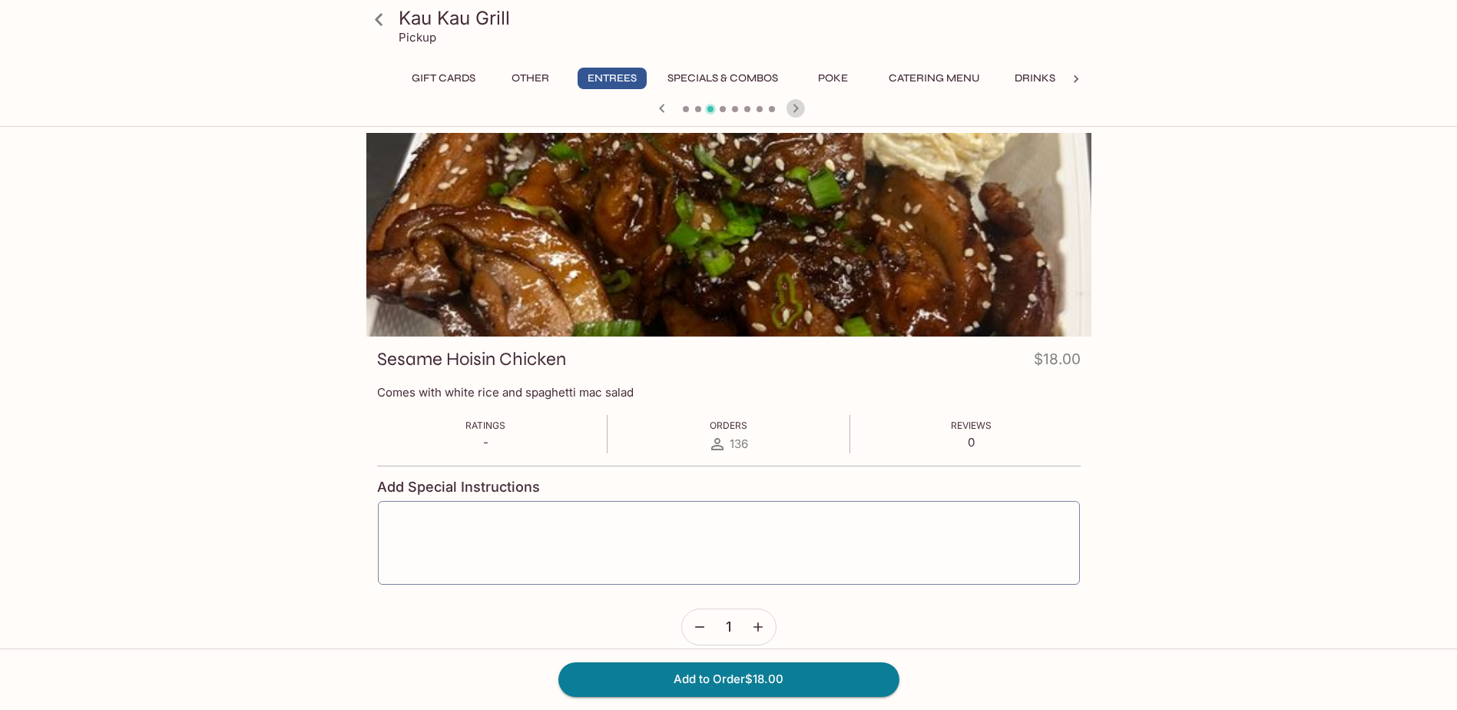
click at [798, 108] on icon "button" at bounding box center [795, 108] width 5 height 8
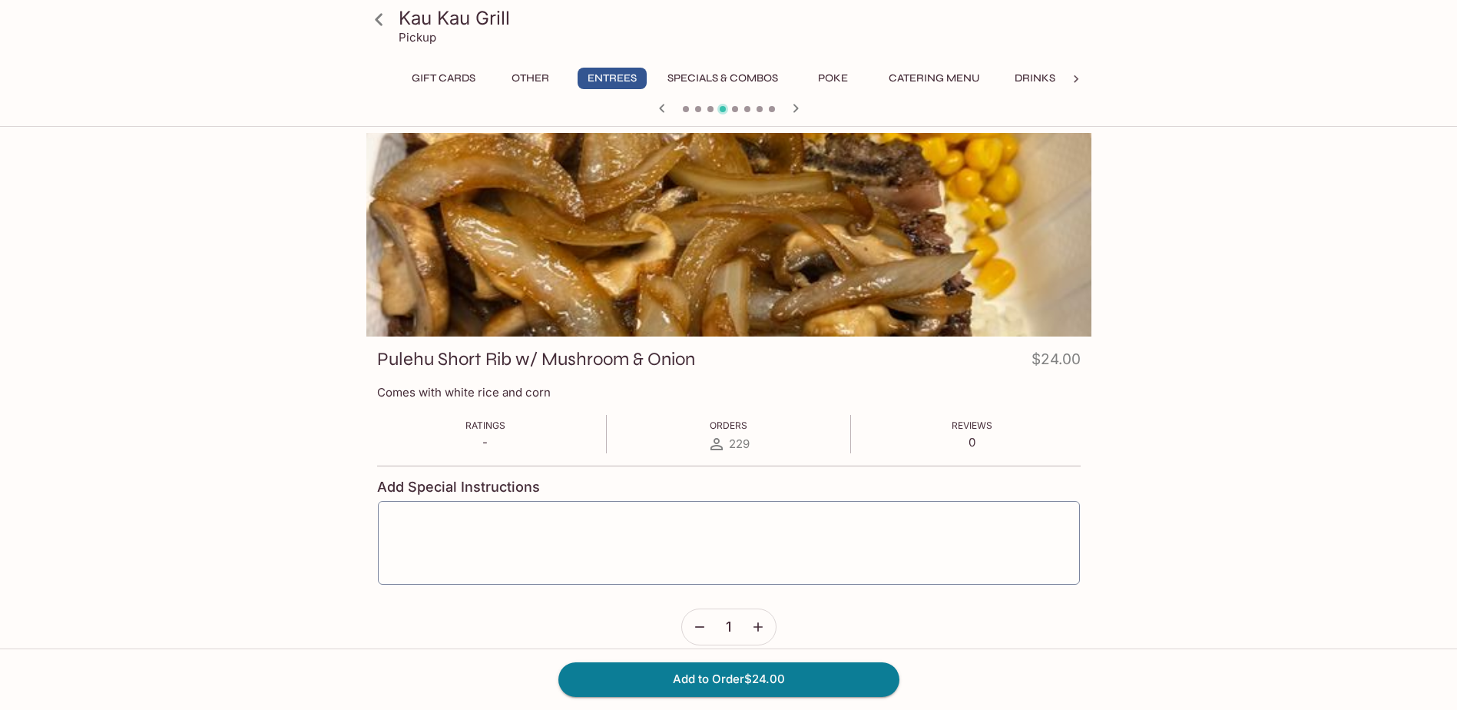
click at [798, 108] on icon "button" at bounding box center [795, 108] width 5 height 8
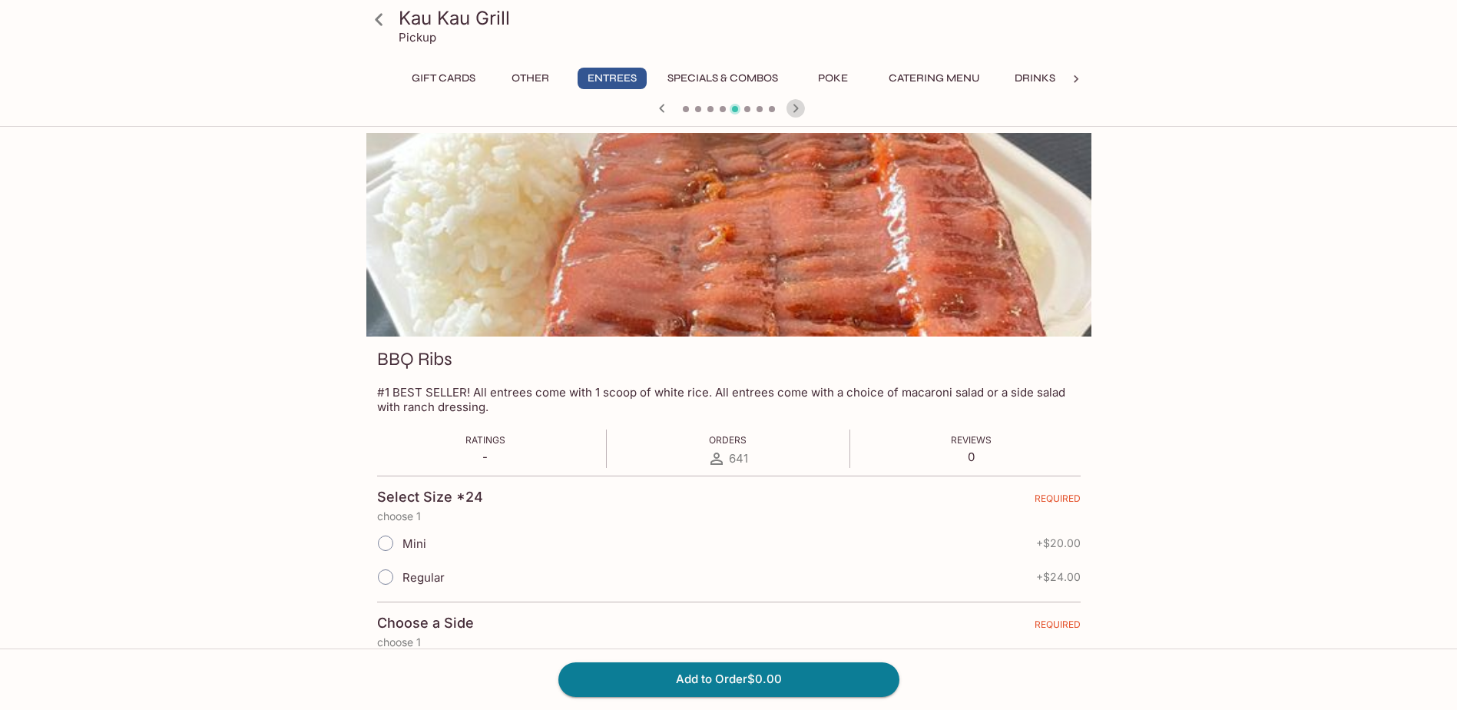
click at [798, 108] on icon "button" at bounding box center [795, 108] width 5 height 8
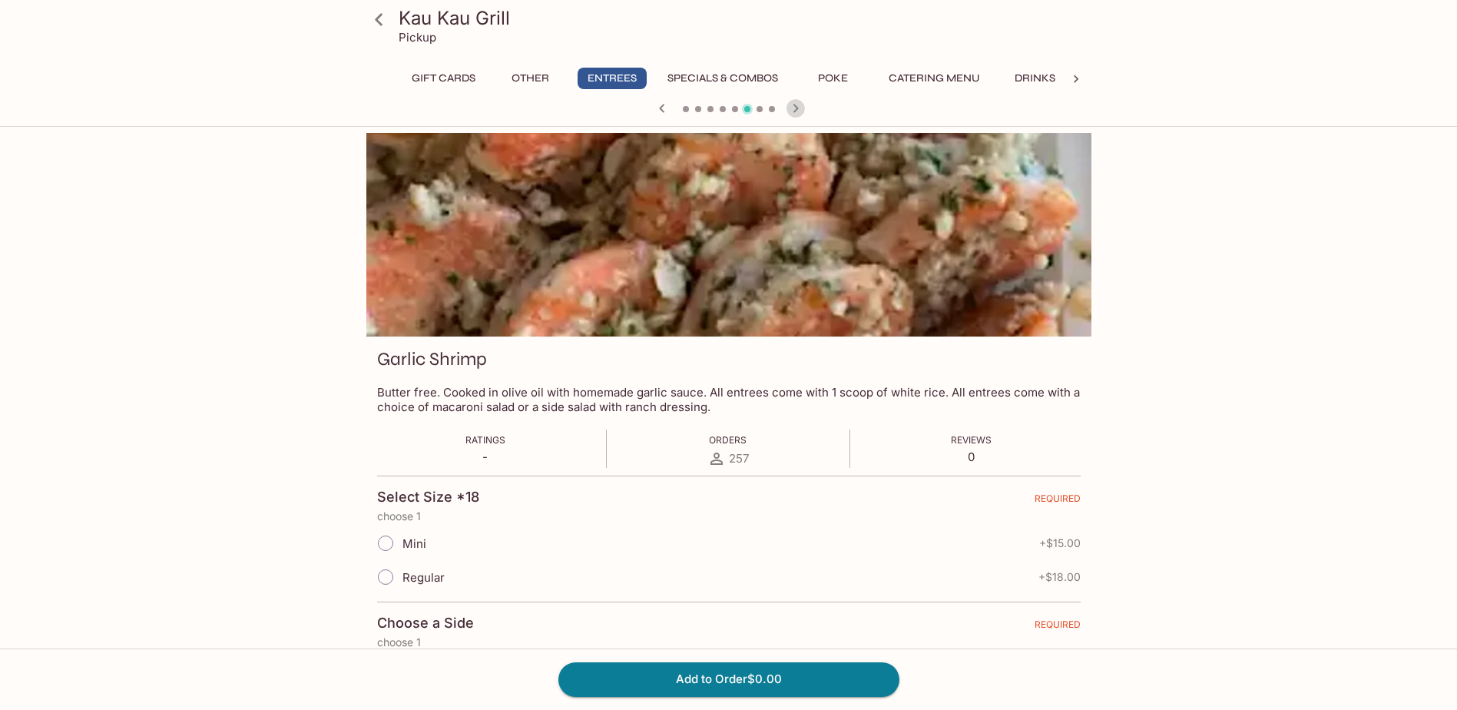
click at [798, 108] on icon "button" at bounding box center [795, 108] width 5 height 8
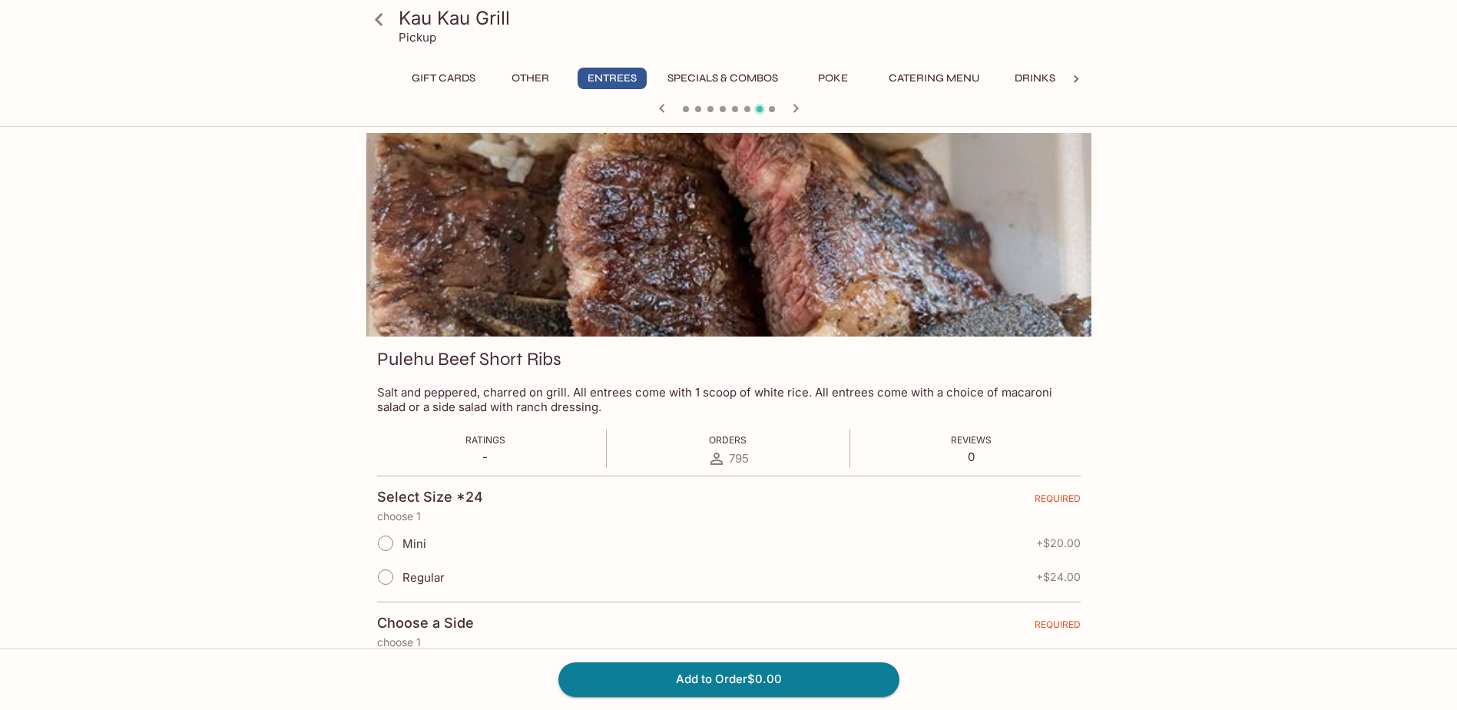
click at [798, 108] on icon "button" at bounding box center [795, 108] width 5 height 8
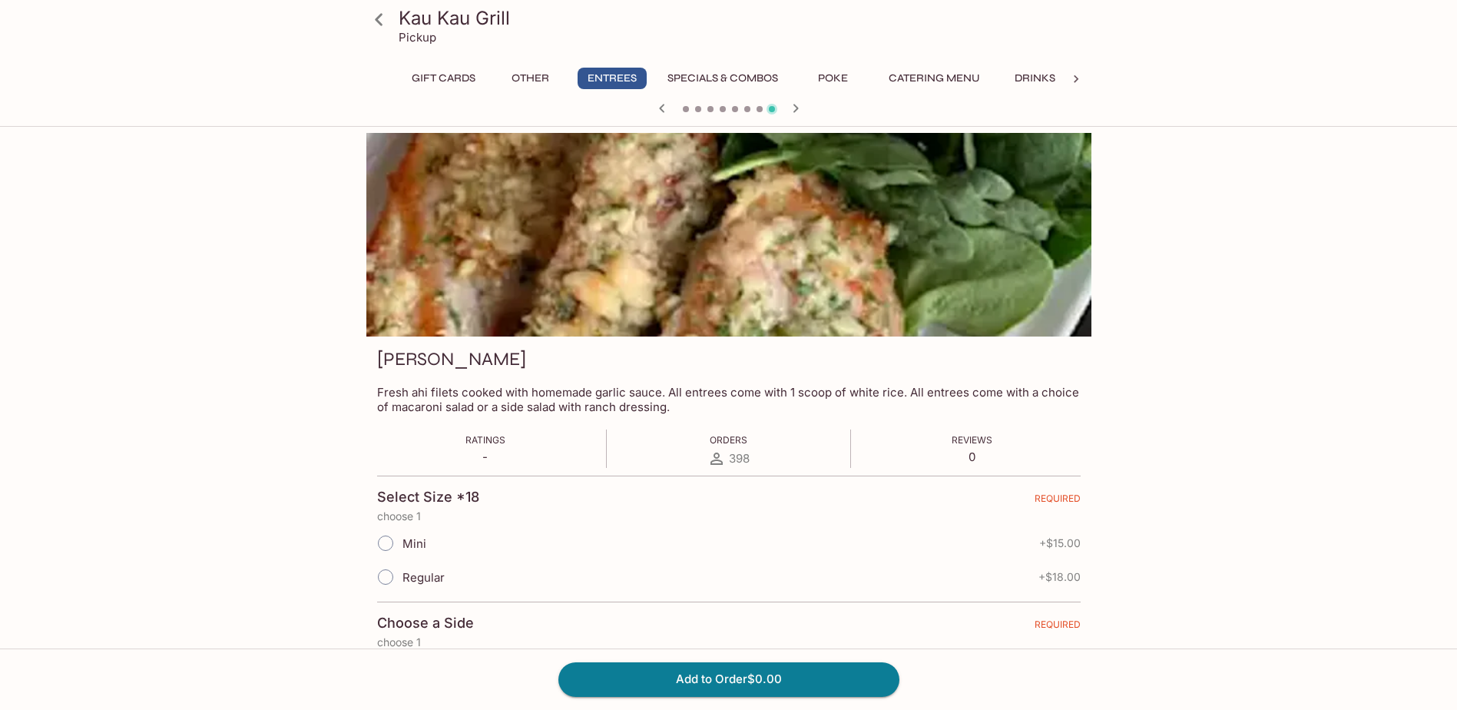
click at [798, 108] on icon "button" at bounding box center [795, 108] width 5 height 8
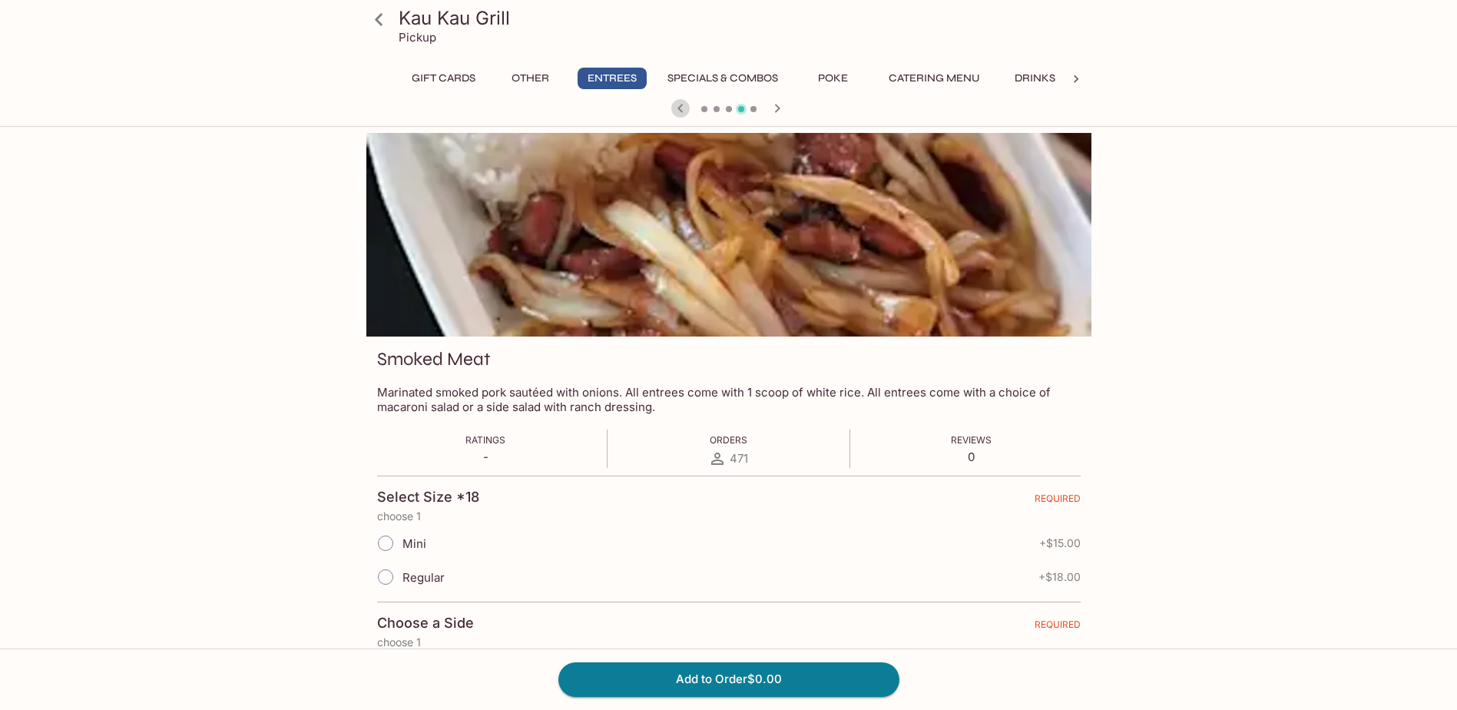
click at [683, 112] on icon "button" at bounding box center [680, 108] width 18 height 18
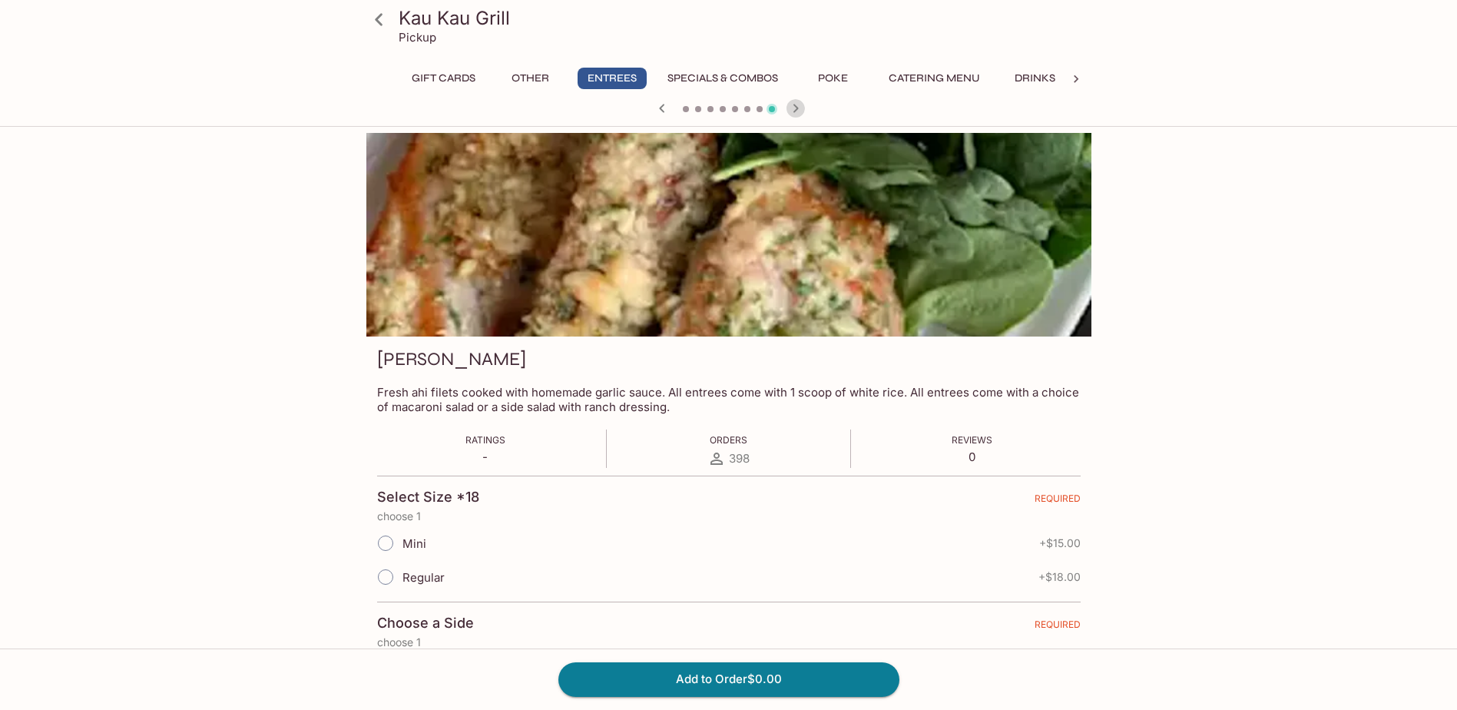
click at [799, 112] on icon "button" at bounding box center [795, 108] width 18 height 18
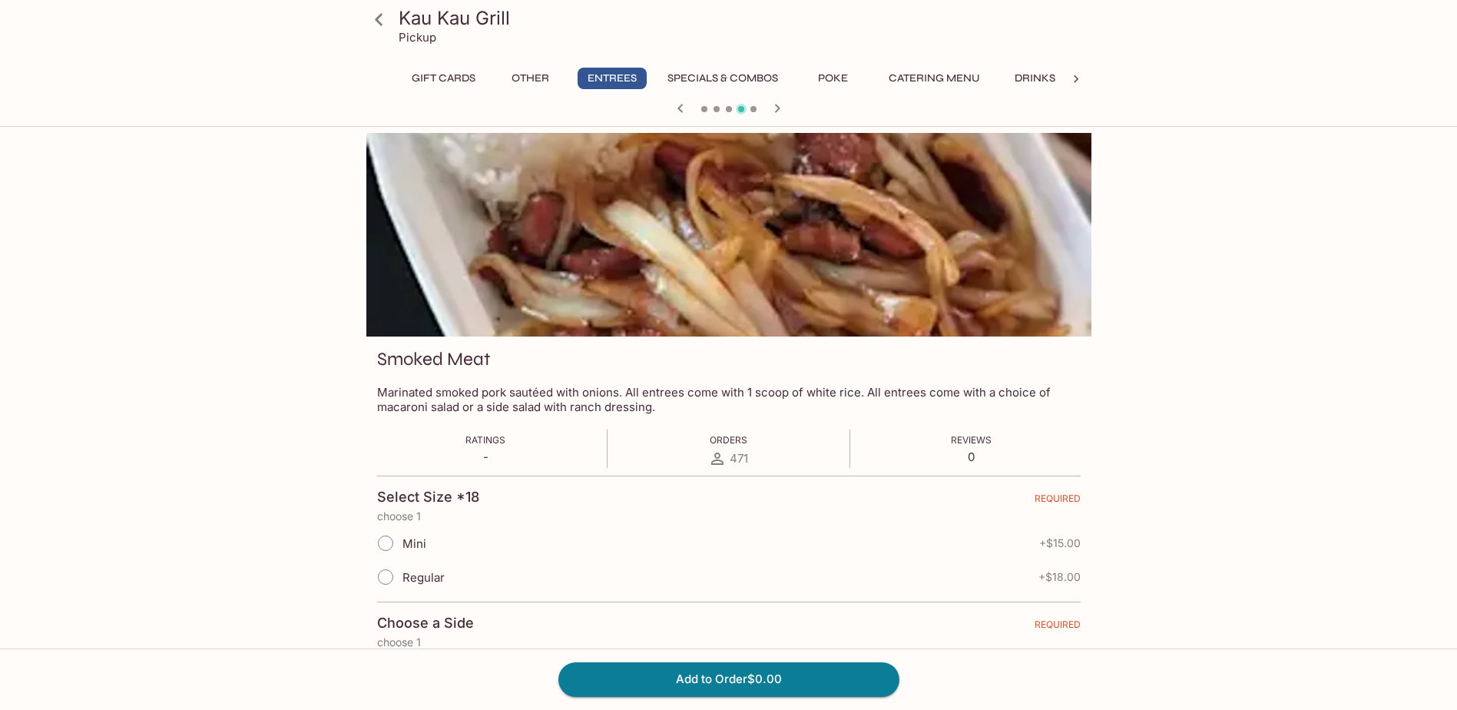
click at [800, 112] on div at bounding box center [728, 109] width 737 height 23
click at [778, 111] on icon "button" at bounding box center [777, 108] width 18 height 18
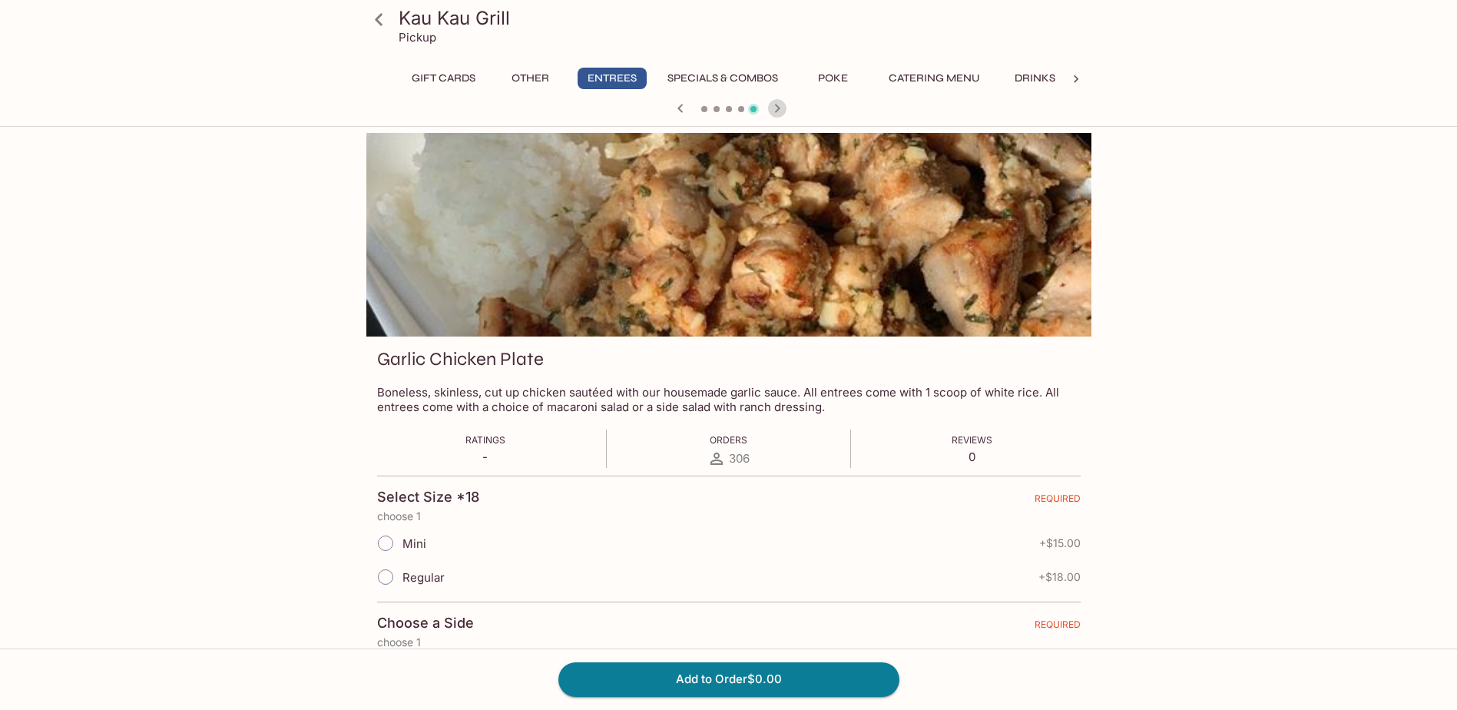
click at [774, 109] on icon "button" at bounding box center [777, 108] width 18 height 18
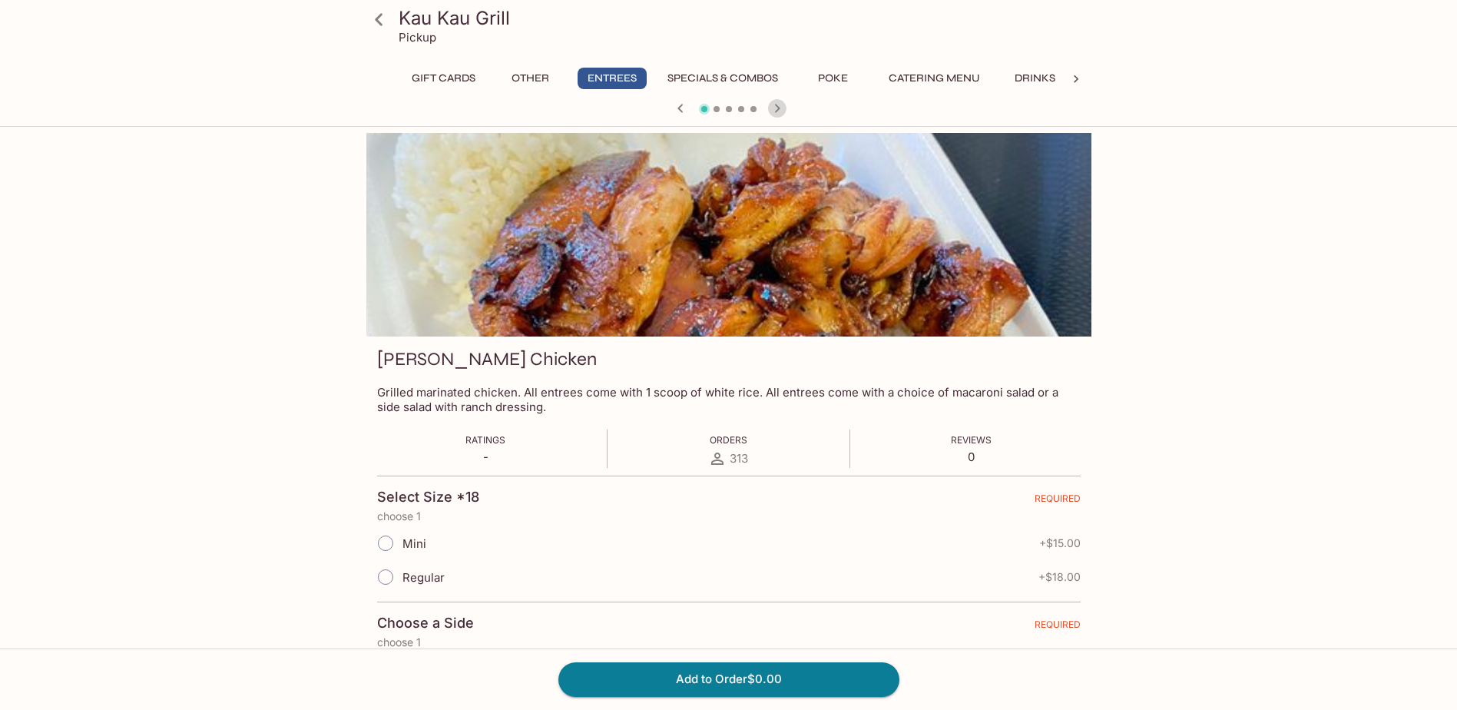
click at [774, 109] on icon "button" at bounding box center [777, 108] width 18 height 18
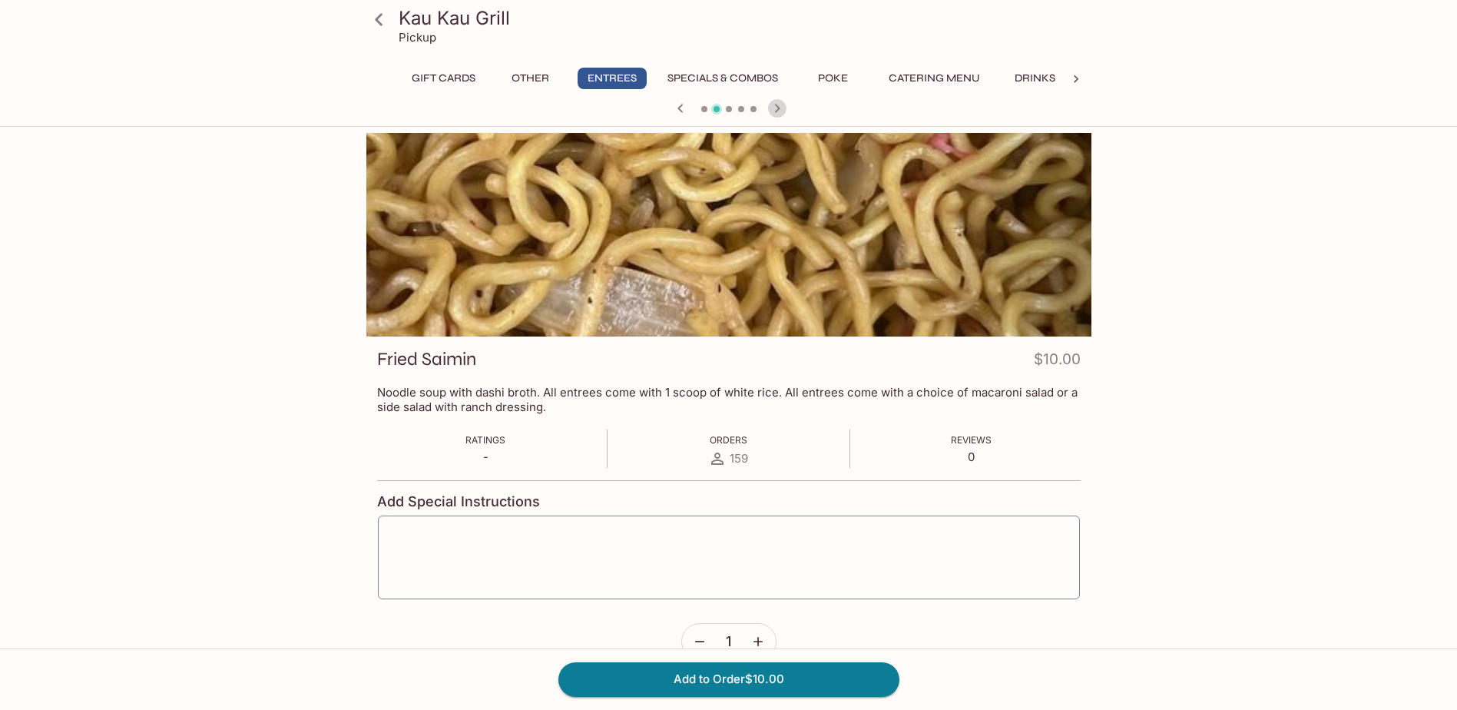
click at [774, 109] on icon "button" at bounding box center [777, 108] width 18 height 18
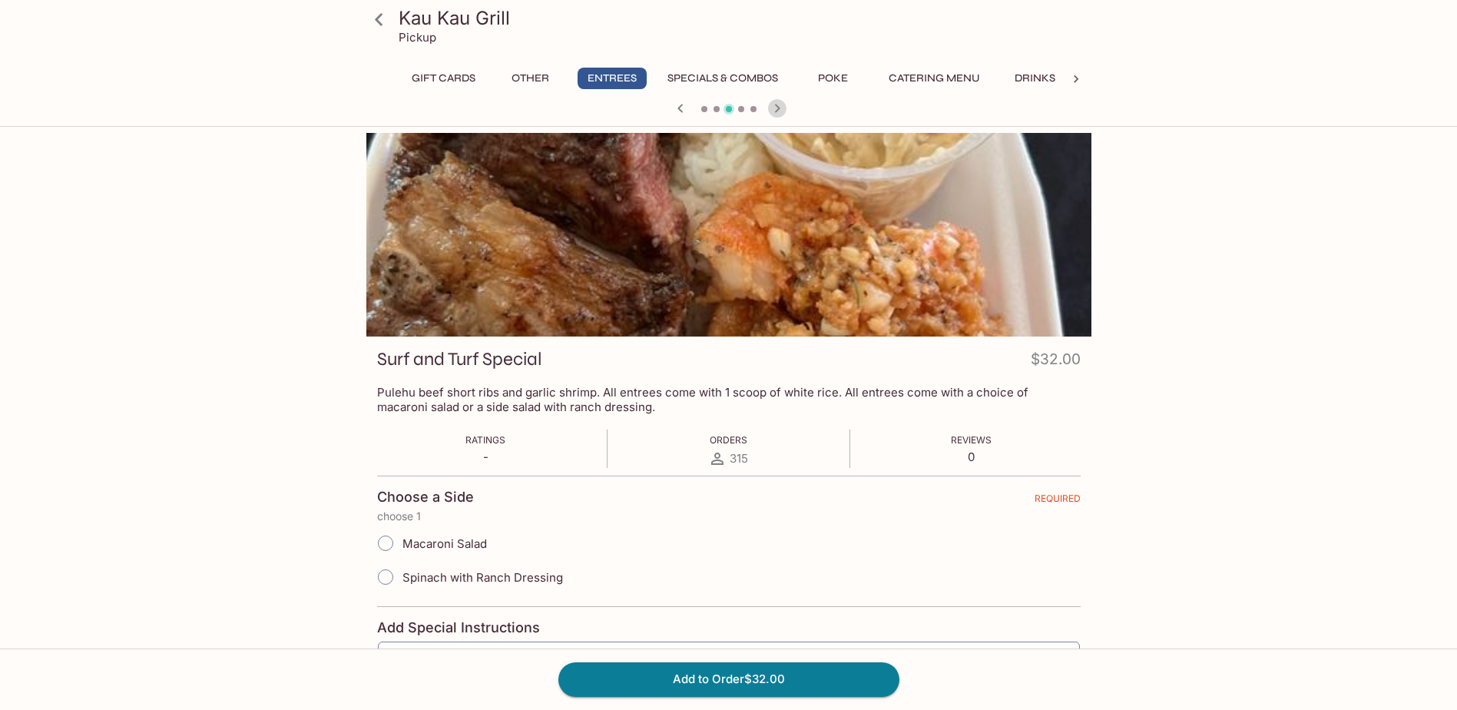
click at [775, 109] on icon "button" at bounding box center [777, 108] width 18 height 18
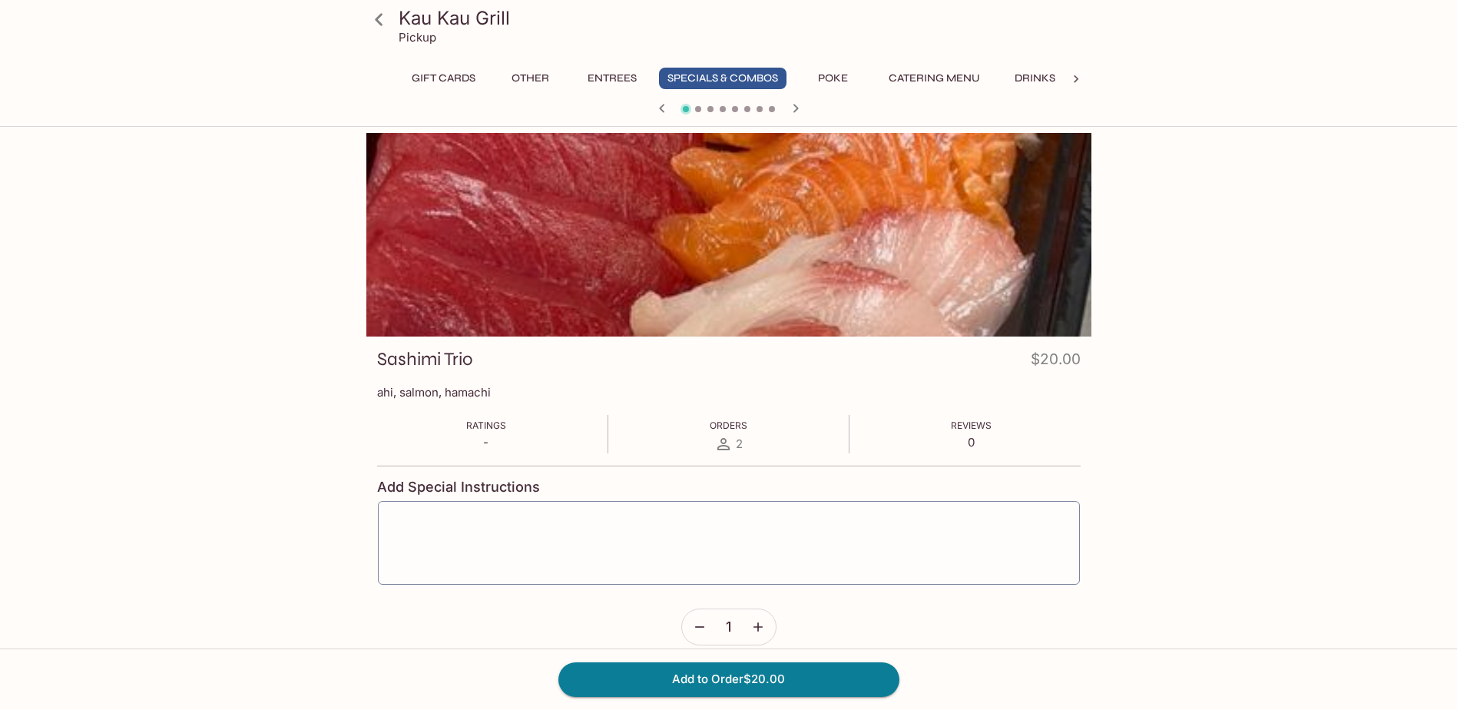
click at [775, 109] on div at bounding box center [728, 109] width 737 height 23
click at [797, 108] on icon "button" at bounding box center [795, 108] width 5 height 8
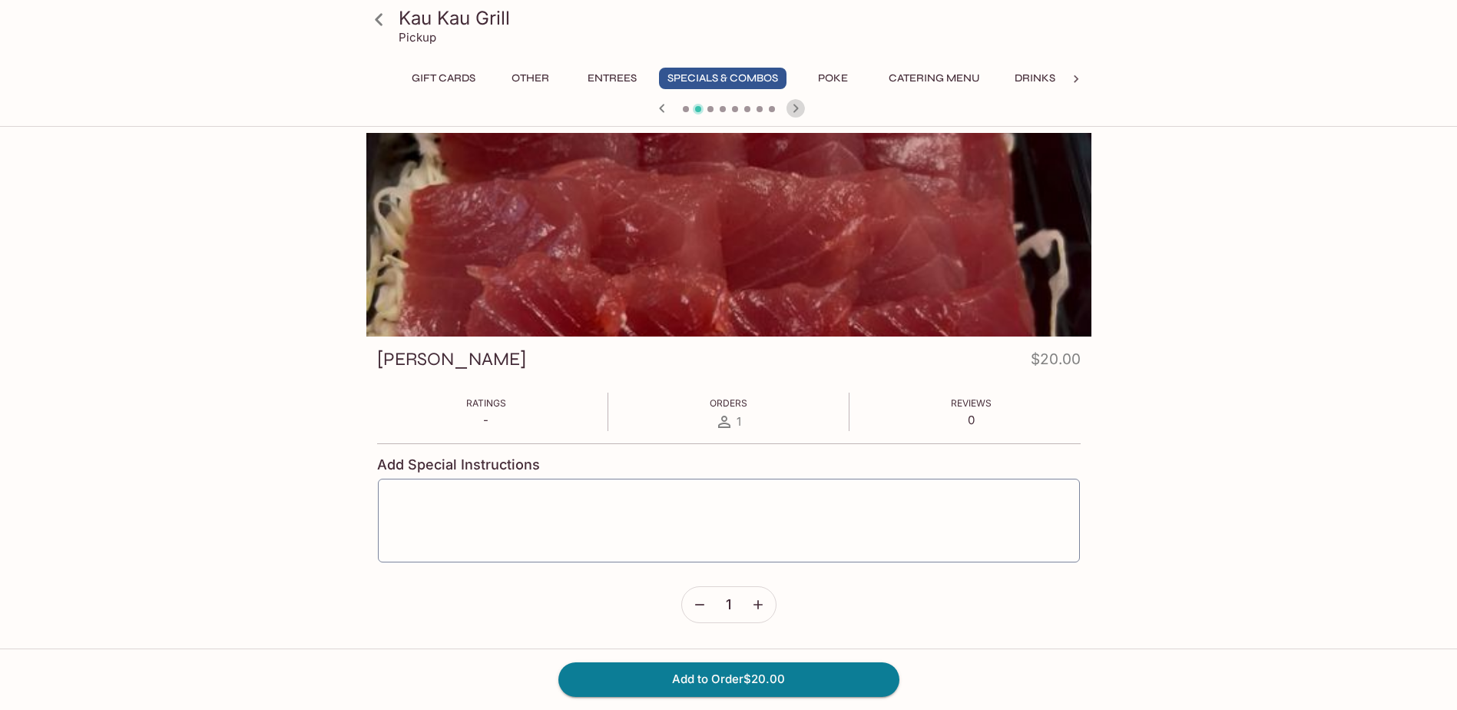
click at [797, 108] on icon "button" at bounding box center [795, 108] width 5 height 8
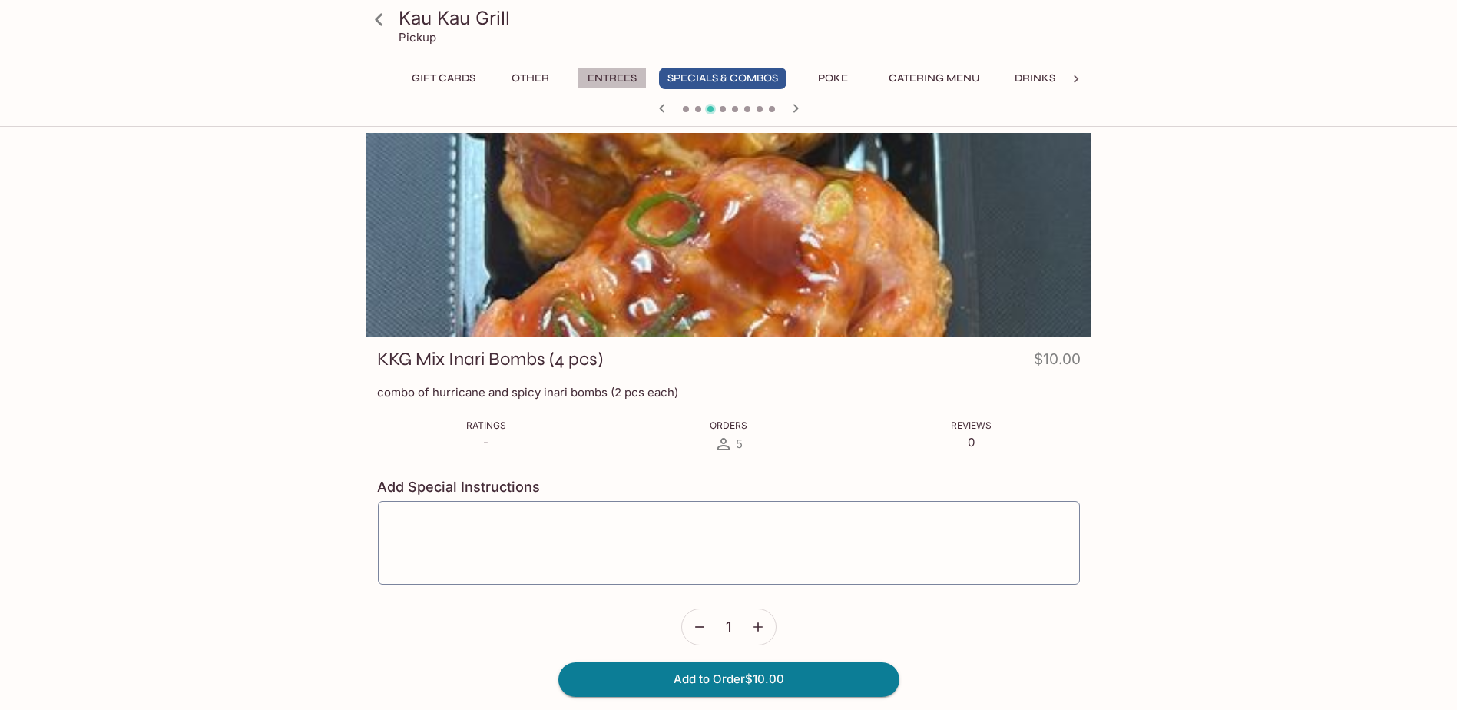
click at [608, 74] on button "Entrees" at bounding box center [612, 79] width 69 height 22
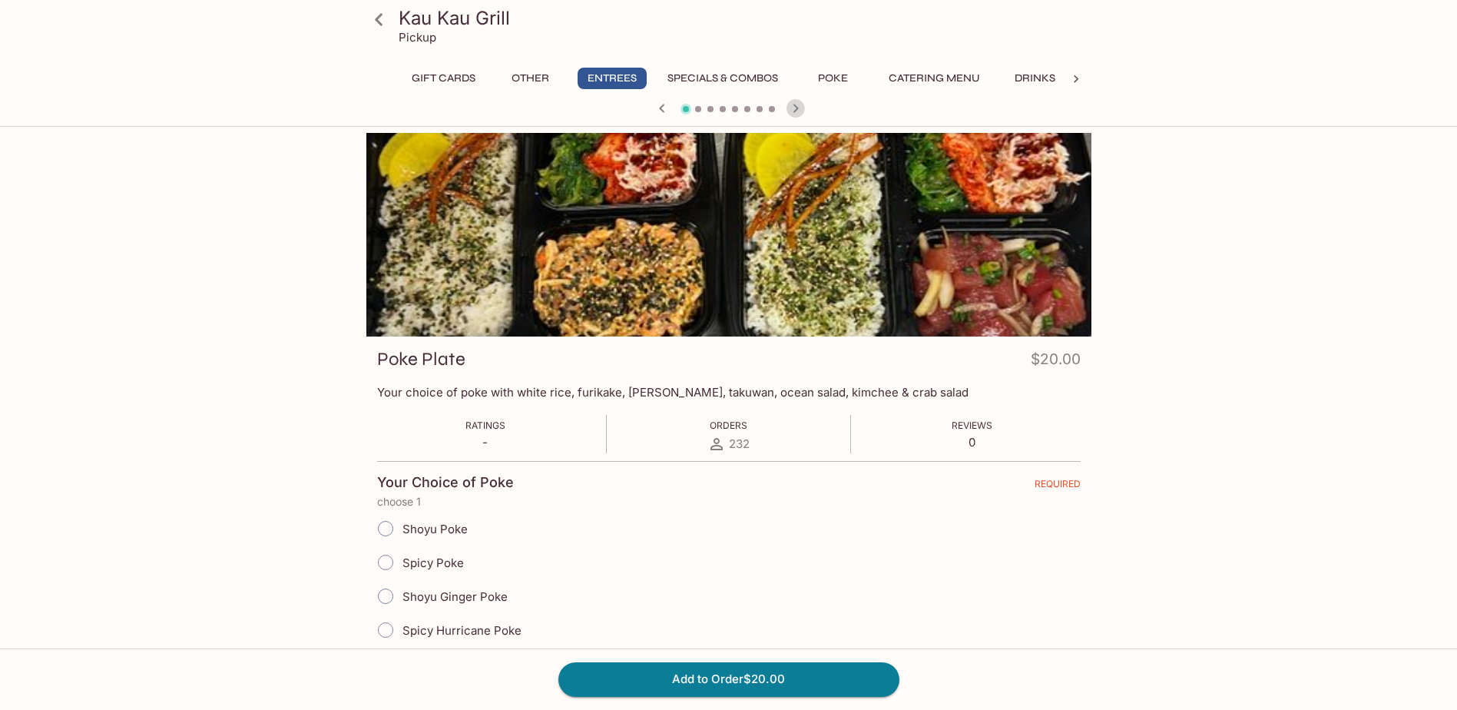
click at [793, 106] on icon "button" at bounding box center [795, 108] width 18 height 18
